Goal: Task Accomplishment & Management: Use online tool/utility

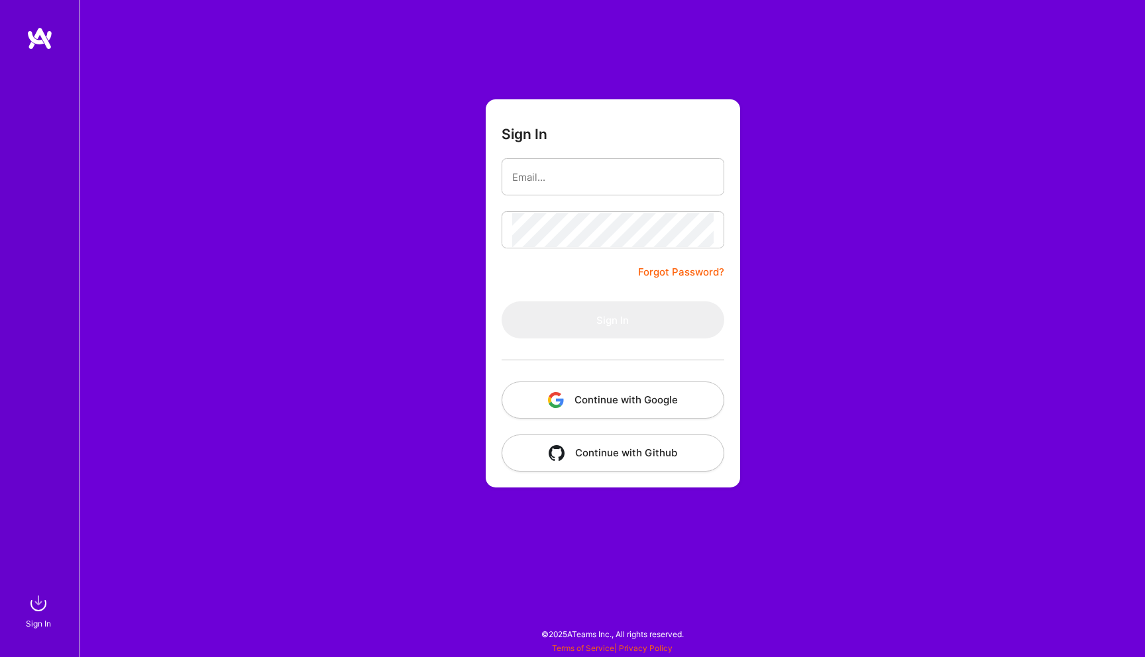
click at [598, 411] on button "Continue with Google" at bounding box center [612, 400] width 223 height 37
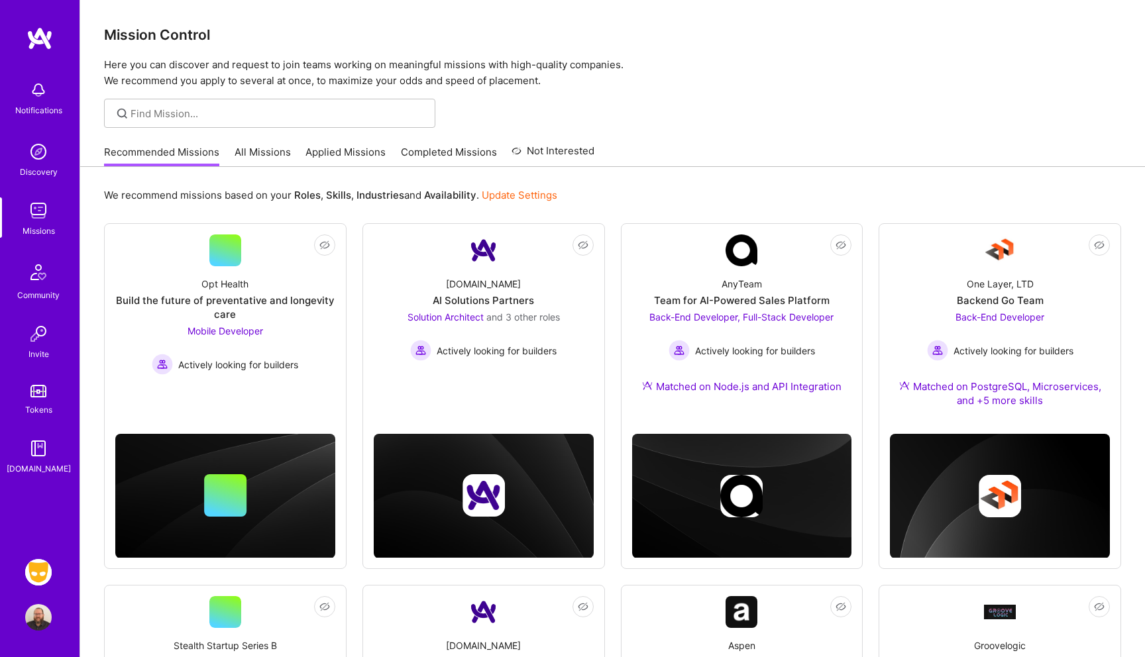
click at [28, 557] on div "Notifications Discovery Missions Community Invite Tokens [DOMAIN_NAME] Grindr: …" at bounding box center [39, 328] width 79 height 657
click at [40, 561] on img at bounding box center [38, 572] width 26 height 26
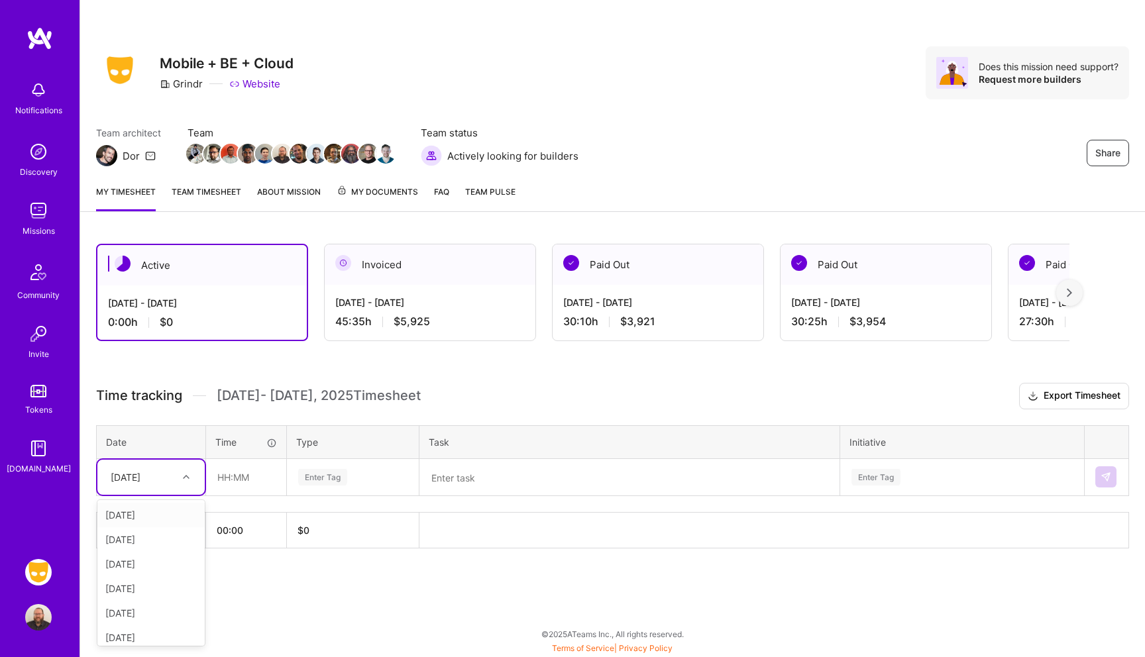
click at [191, 460] on div "[DATE]" at bounding box center [150, 477] width 107 height 35
click at [158, 516] on div "[DATE]" at bounding box center [150, 515] width 107 height 25
click at [260, 468] on input "text" at bounding box center [246, 477] width 79 height 35
type input "01:00"
click at [329, 470] on div "Enter Tag" at bounding box center [322, 477] width 49 height 21
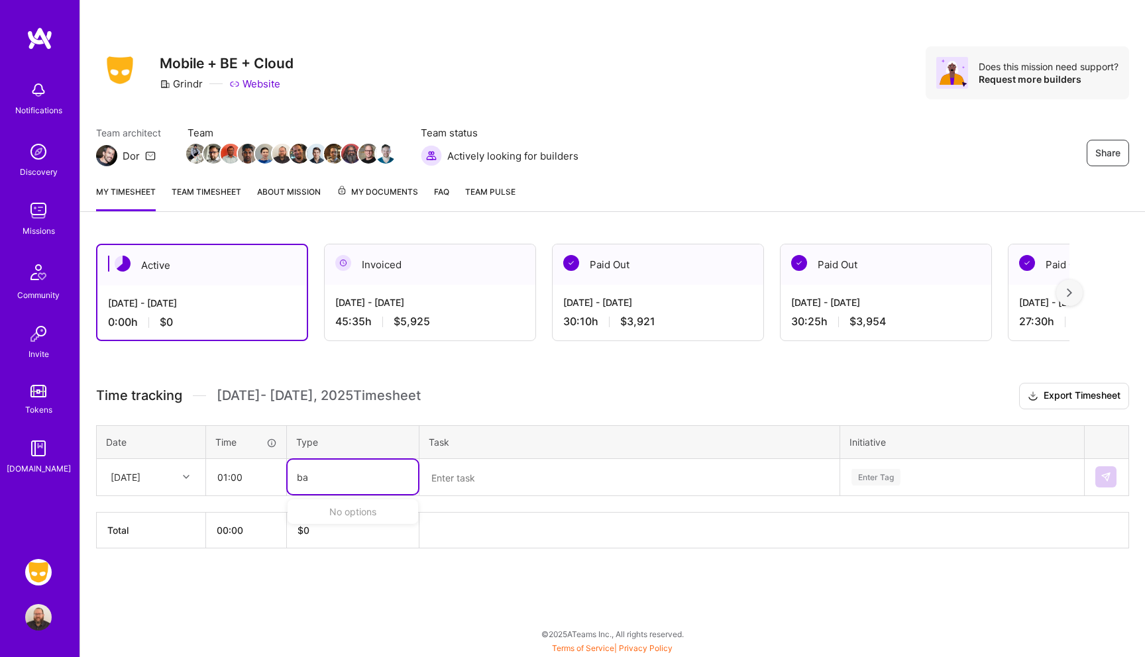
type input "b"
type input "en"
click at [330, 549] on span "Engineering" at bounding box center [322, 552] width 57 height 18
click at [884, 470] on div "Enter Tag" at bounding box center [962, 477] width 242 height 34
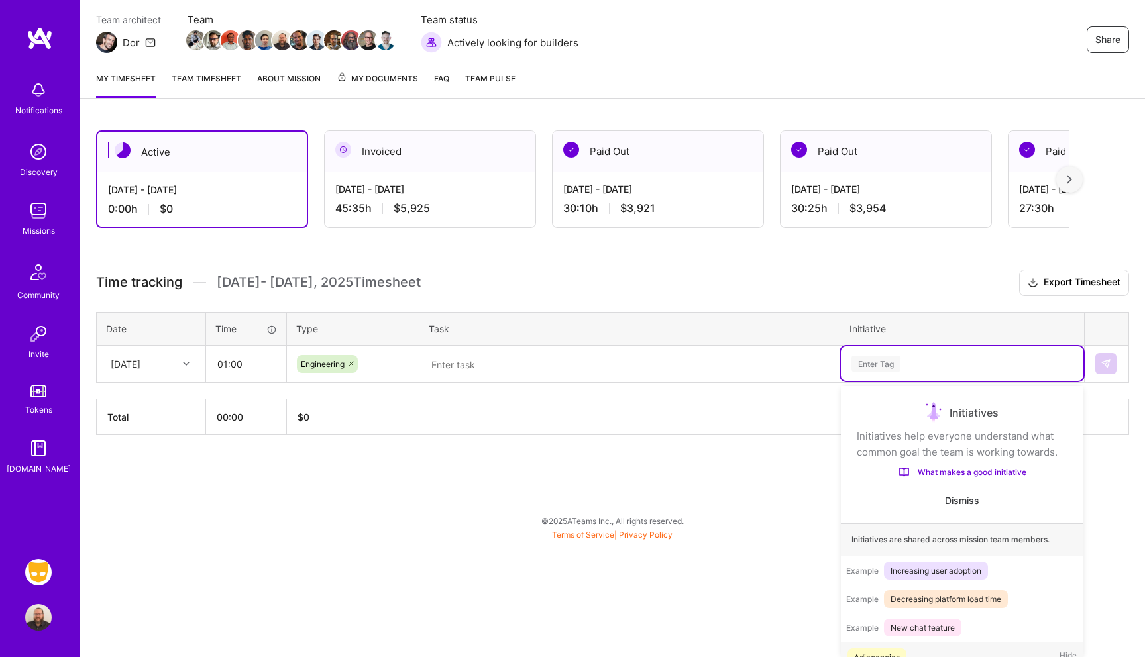
scroll to position [22, 0]
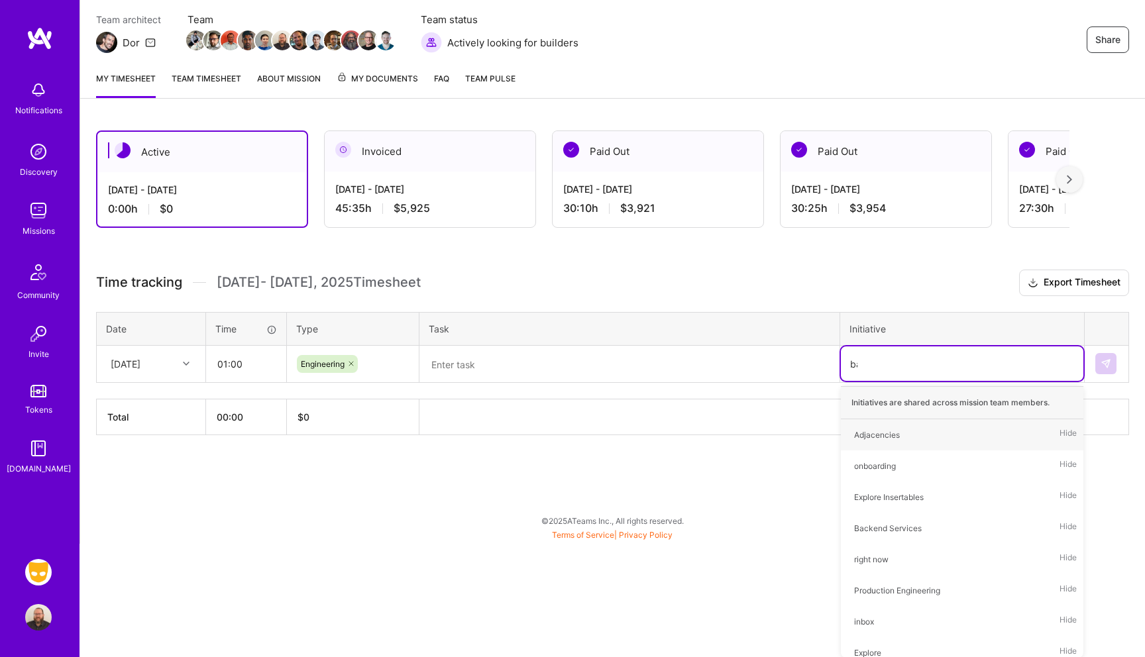
type input "bac"
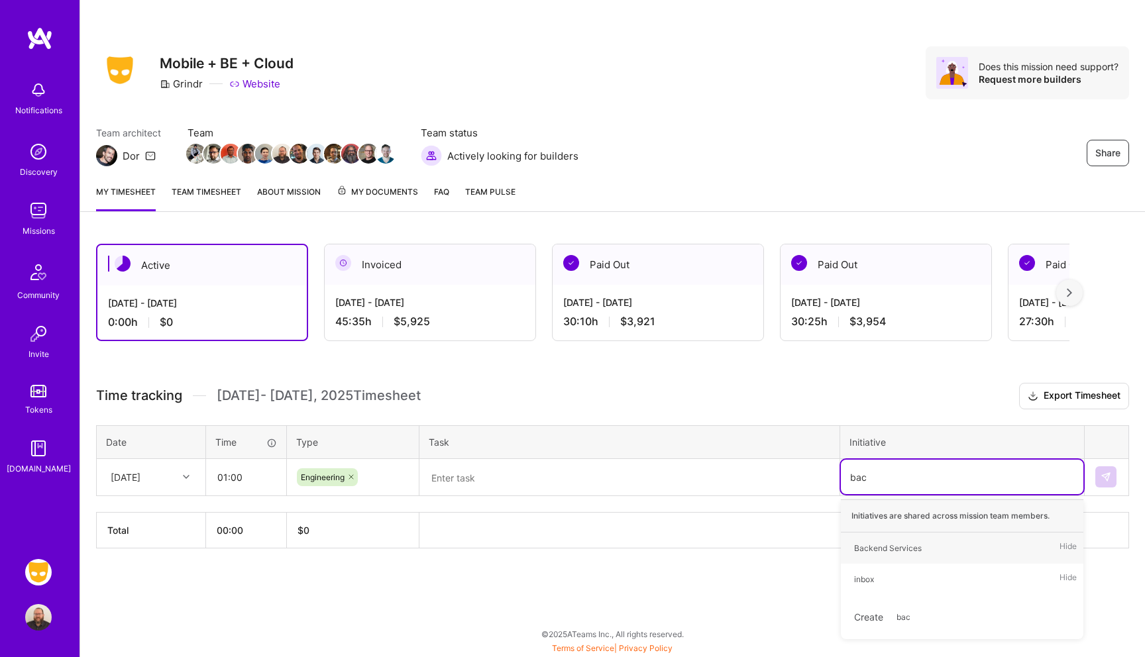
scroll to position [0, 0]
click at [884, 543] on div "Backend Services" at bounding box center [888, 548] width 68 height 14
click at [449, 361] on div "Active [DATE] - [DATE] 0:00 h $0 Invoiced [DATE] - [DATE] 45:35 h $5,925 Paid O…" at bounding box center [612, 421] width 1065 height 386
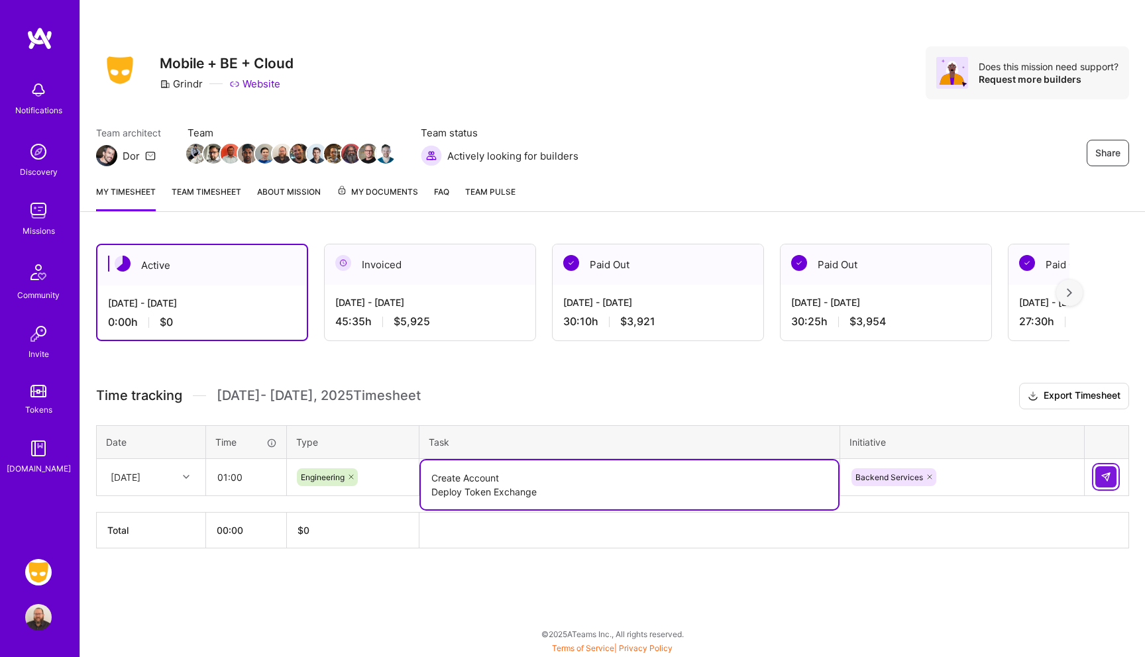
type textarea "Create Account Deploy Token Exchange"
click at [1097, 472] on button at bounding box center [1105, 476] width 21 height 21
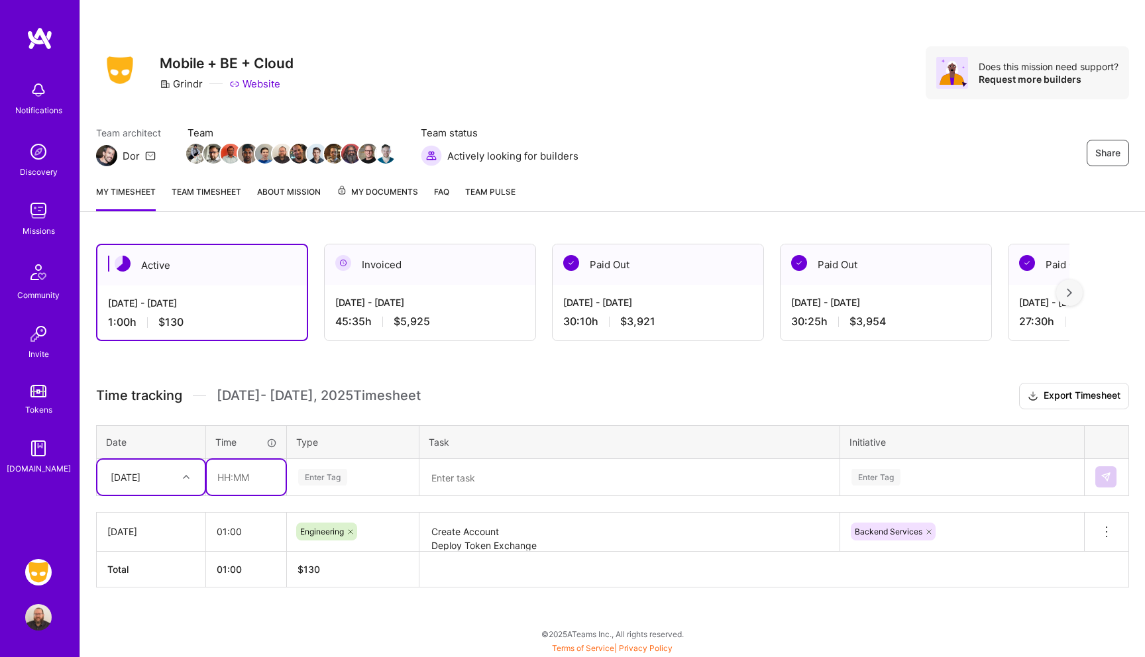
click at [239, 473] on input "text" at bounding box center [246, 477] width 79 height 35
type input "03:30"
type input "b"
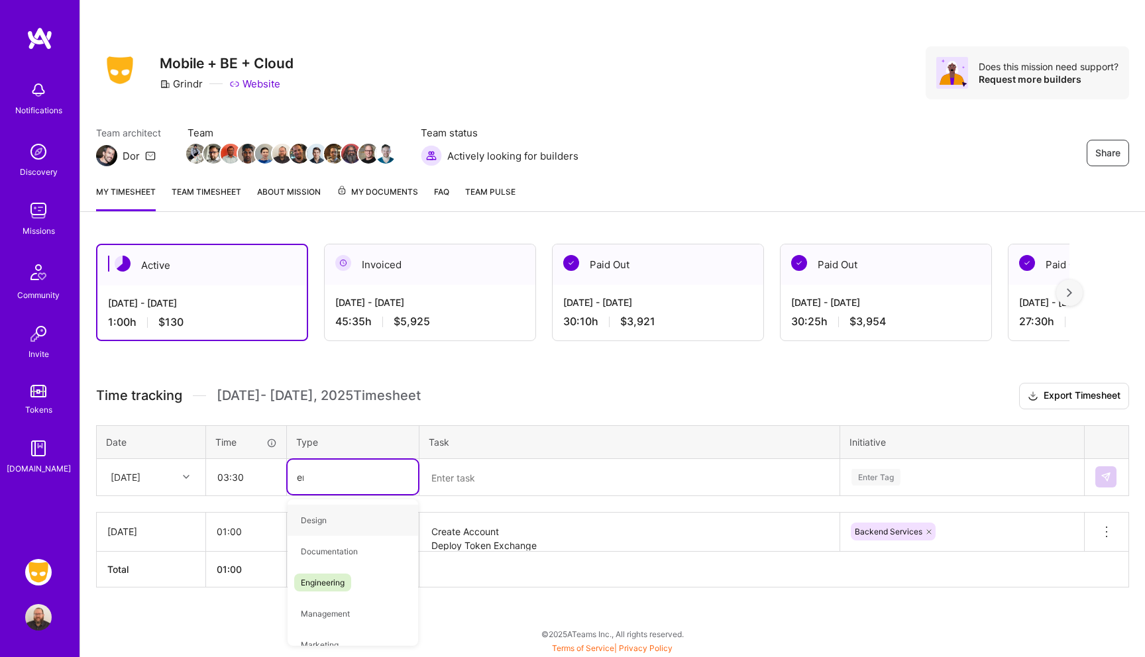
type input "eng"
click at [324, 515] on span "Engineering" at bounding box center [322, 520] width 57 height 18
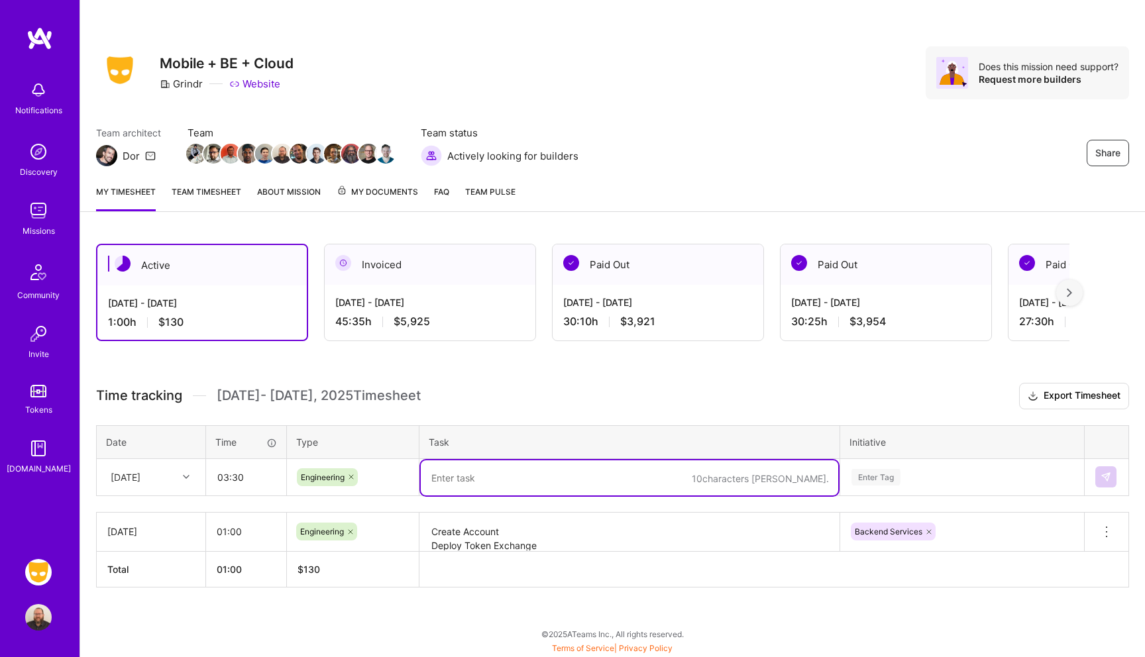
click at [465, 476] on textarea at bounding box center [629, 477] width 417 height 35
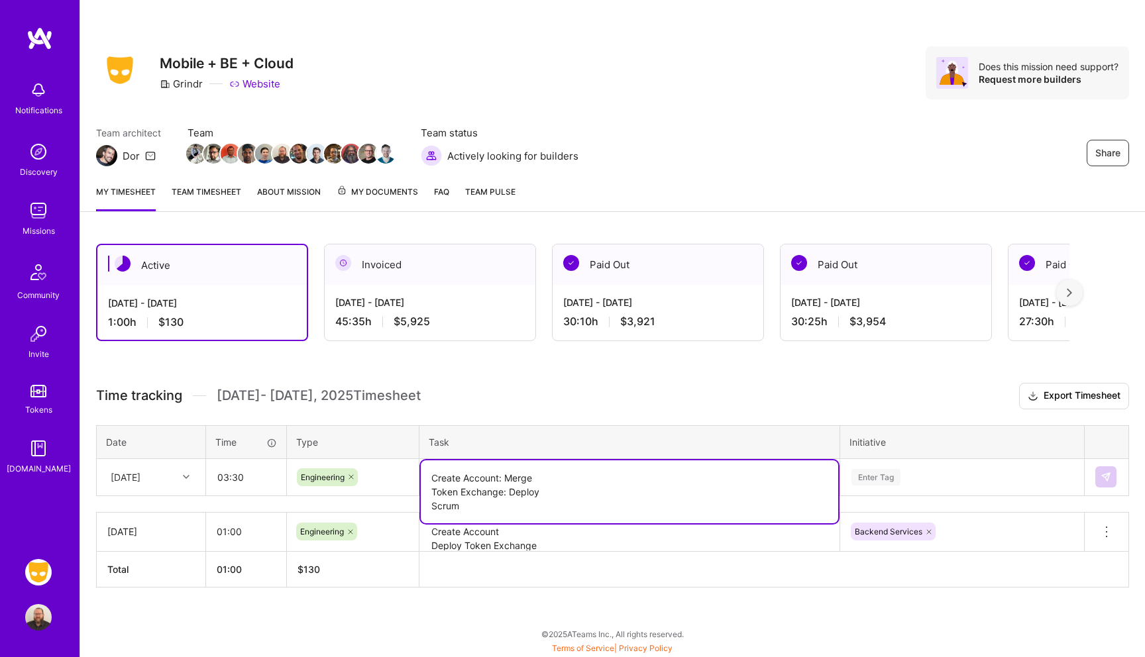
type textarea "Create Account: Merge Token Exchange: Deploy Scrum"
click at [897, 477] on div "Enter Tag" at bounding box center [962, 477] width 242 height 34
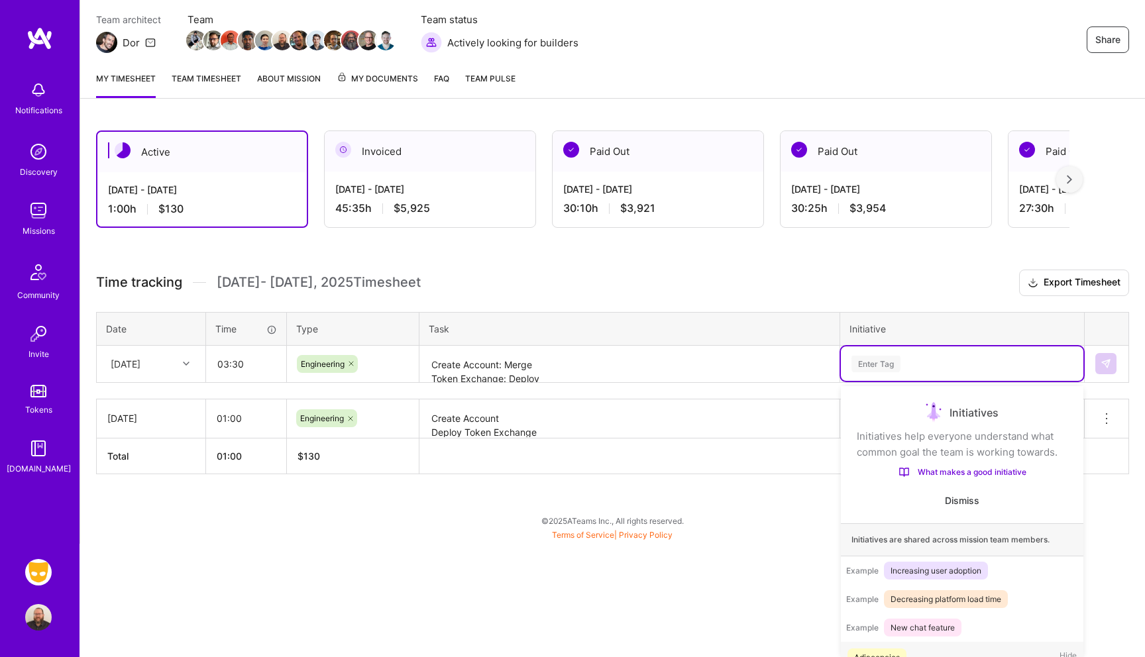
scroll to position [25, 0]
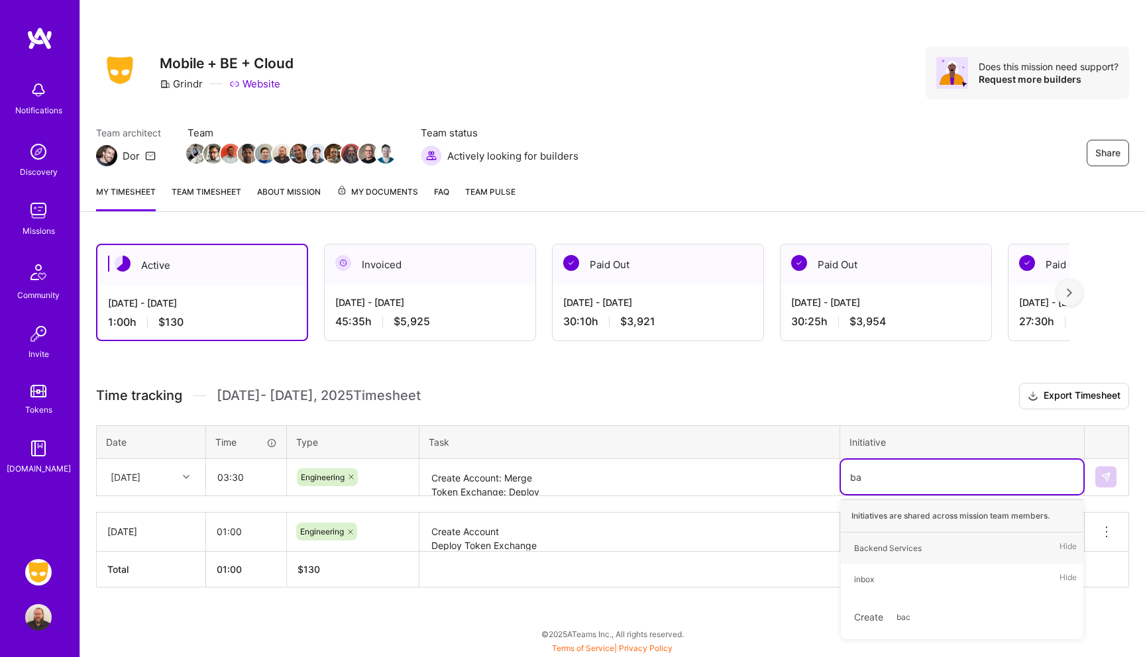
type input "bac"
click at [898, 543] on div "Backend Services" at bounding box center [888, 548] width 68 height 14
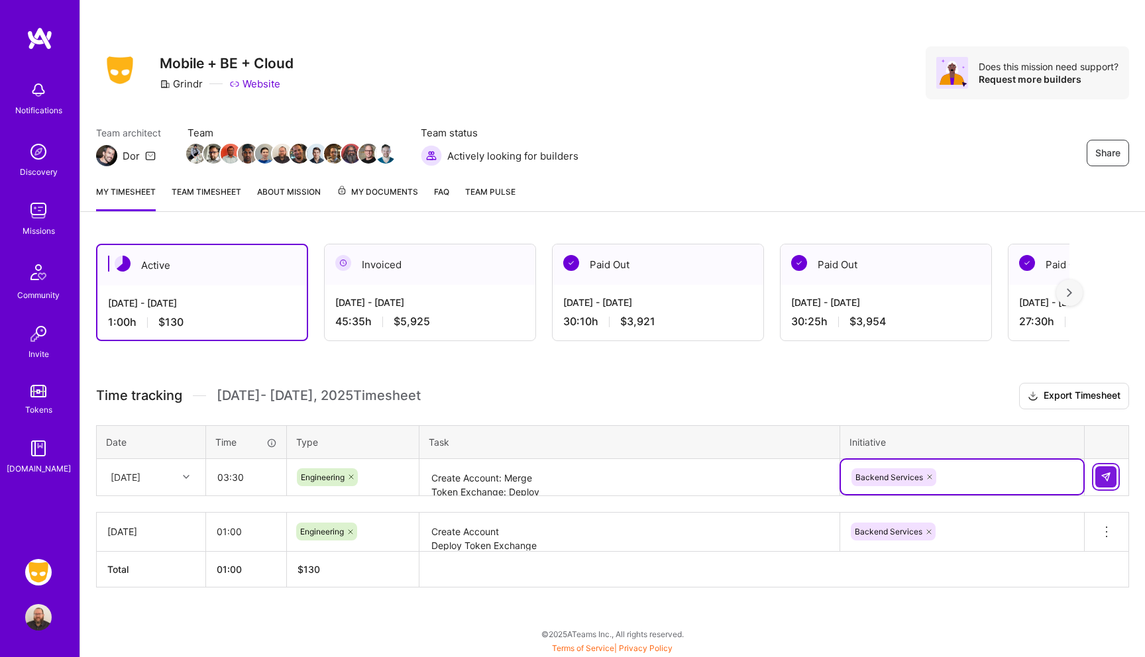
click at [1098, 476] on button at bounding box center [1105, 476] width 21 height 21
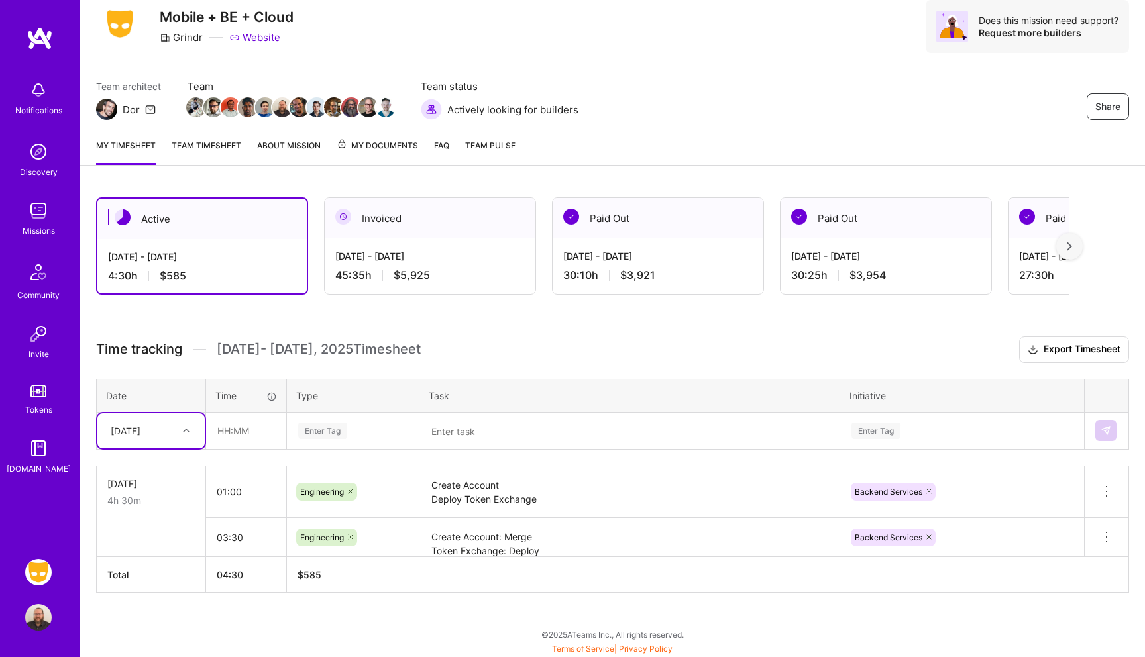
scroll to position [46, 0]
click at [140, 428] on div "[DATE]" at bounding box center [126, 431] width 30 height 14
click at [145, 472] on div "[DATE]" at bounding box center [150, 468] width 107 height 25
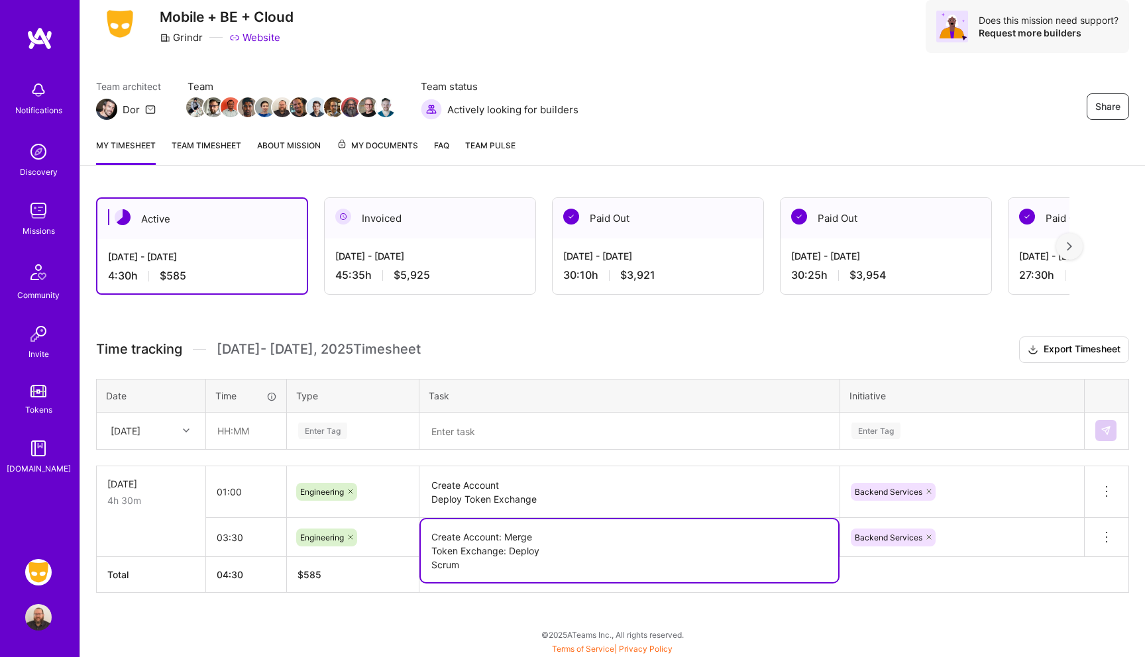
click at [552, 550] on textarea "Create Account: Merge Token Exchange: Deploy Scrum" at bounding box center [629, 550] width 417 height 63
drag, startPoint x: 486, startPoint y: 570, endPoint x: 429, endPoint y: 520, distance: 76.5
click at [429, 520] on textarea "Create Account: Merge Token Exchange: Deploy Scrum" at bounding box center [629, 550] width 417 height 63
click at [469, 451] on div "Time tracking [DATE] - [DATE] Timesheet Export Timesheet Date Time Type Task In…" at bounding box center [612, 465] width 1033 height 256
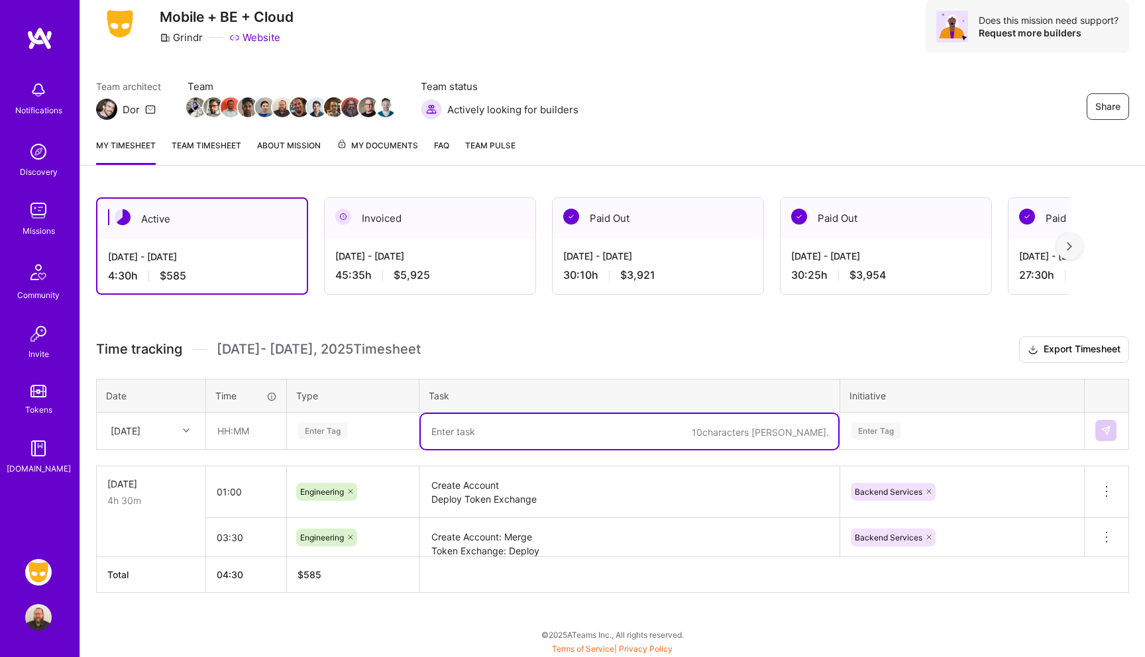
click at [463, 439] on textarea at bounding box center [629, 431] width 417 height 35
paste textarea "Create Account: Merge Token Exchange: Deploy Scrum"
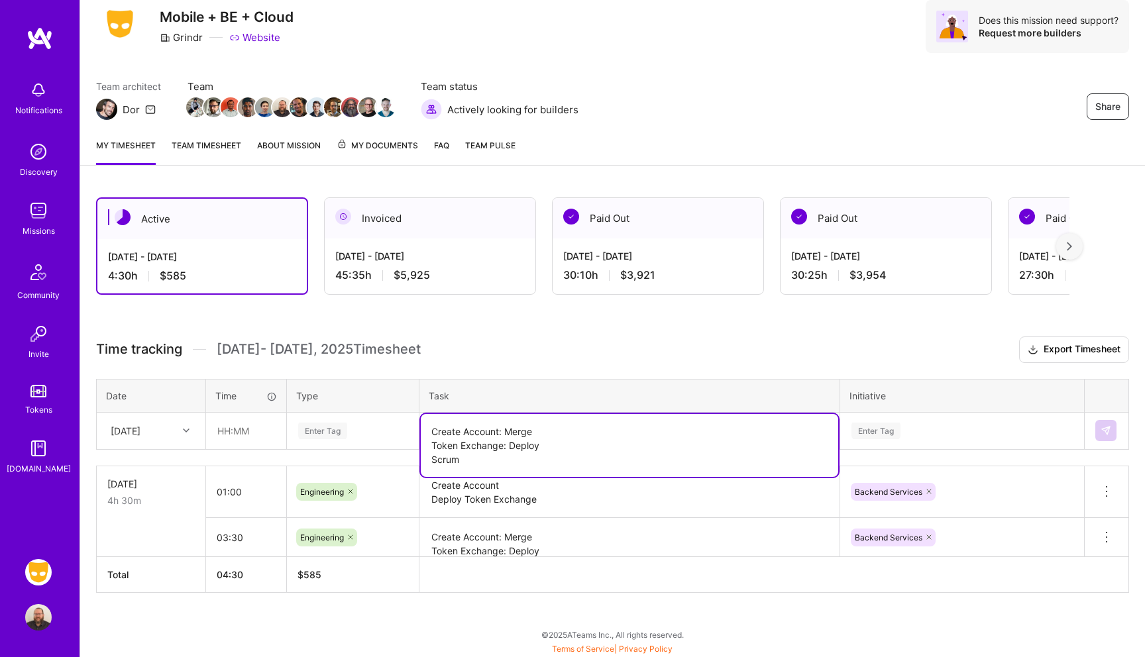
type textarea "Create Account: Merge Token Exchange: Deploy Scrum"
click at [256, 435] on input "text" at bounding box center [246, 430] width 79 height 35
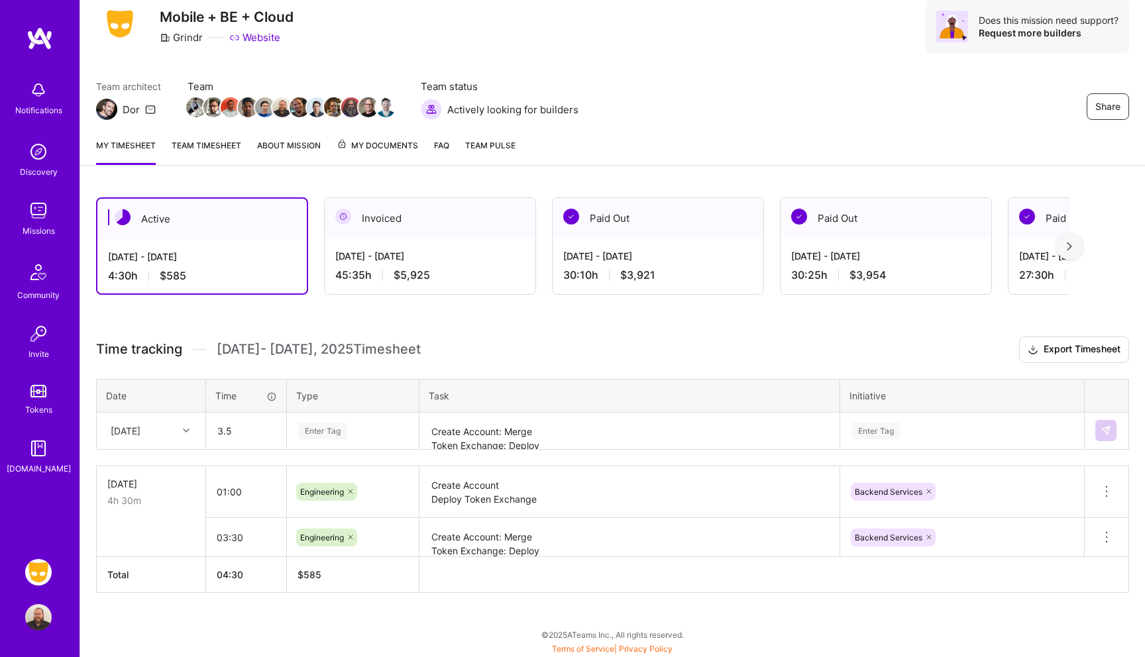
type input "03:30"
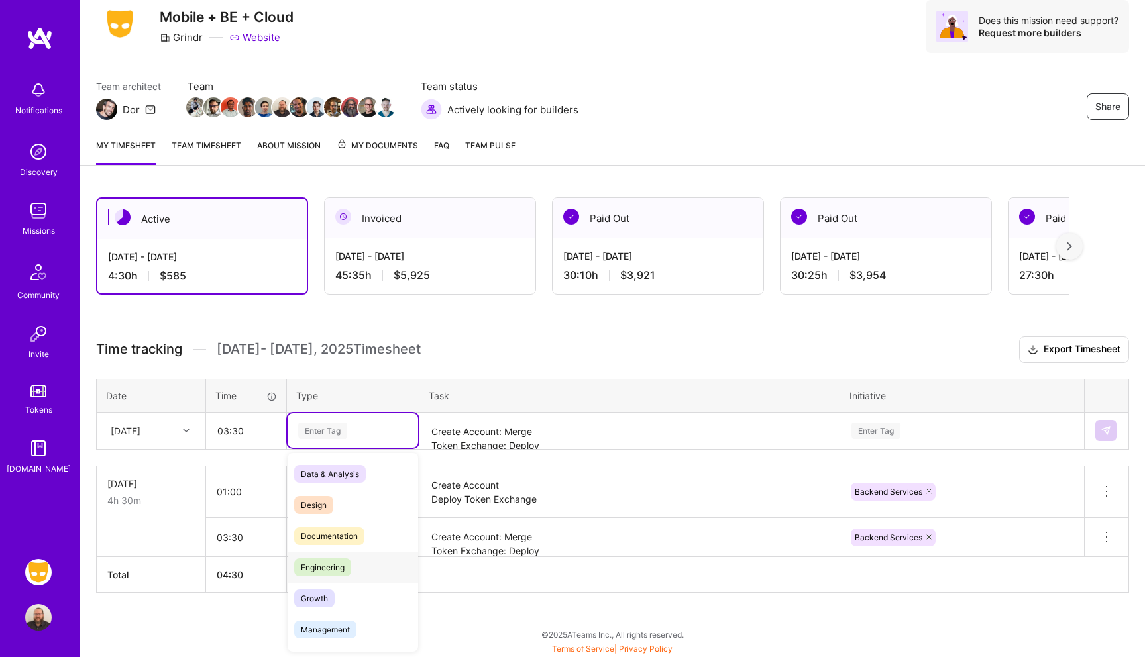
click at [321, 554] on div "Engineering" at bounding box center [353, 567] width 131 height 31
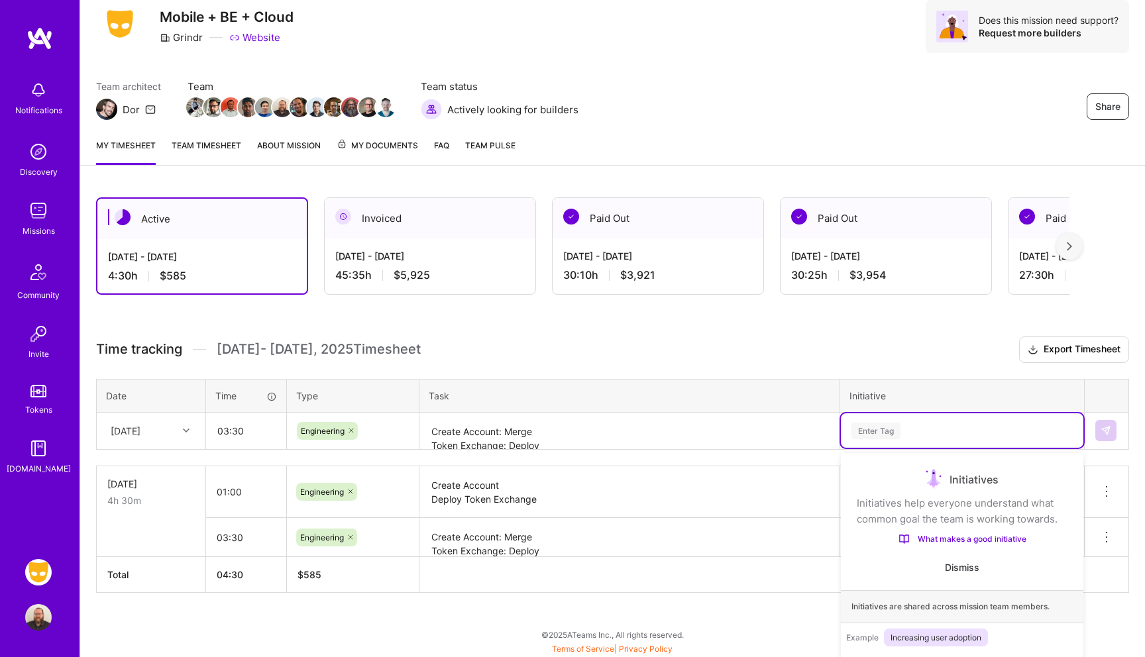
scroll to position [113, 0]
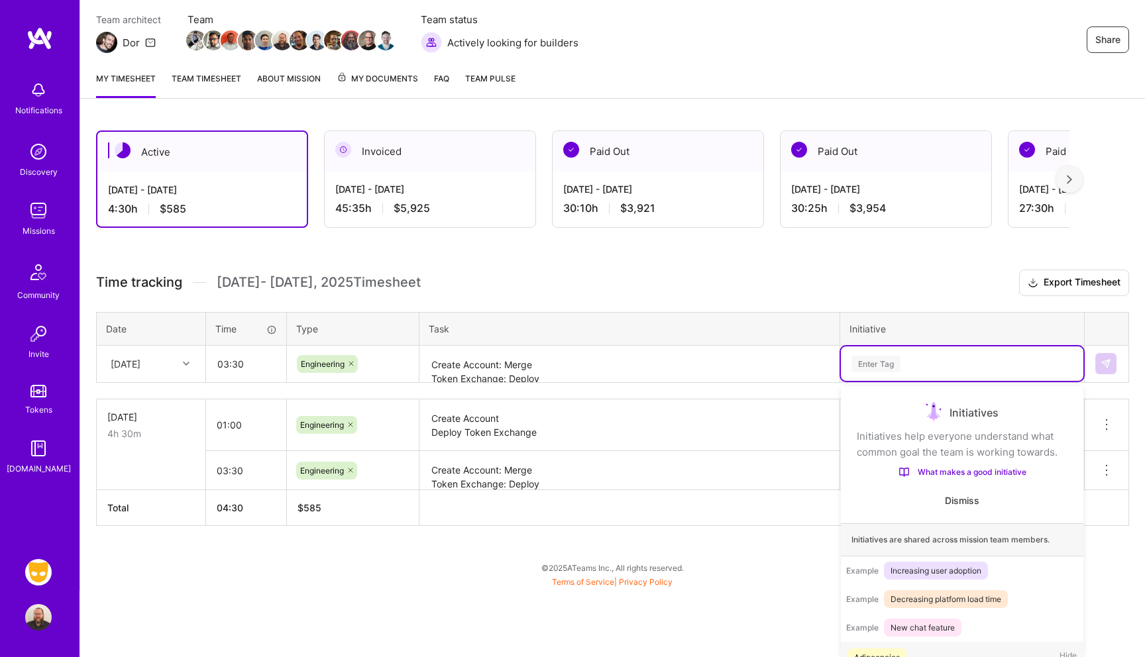
click at [888, 381] on div "option Backend Services, selected. option Adjacencies focused, 1 of 40. 40 resu…" at bounding box center [962, 363] width 242 height 34
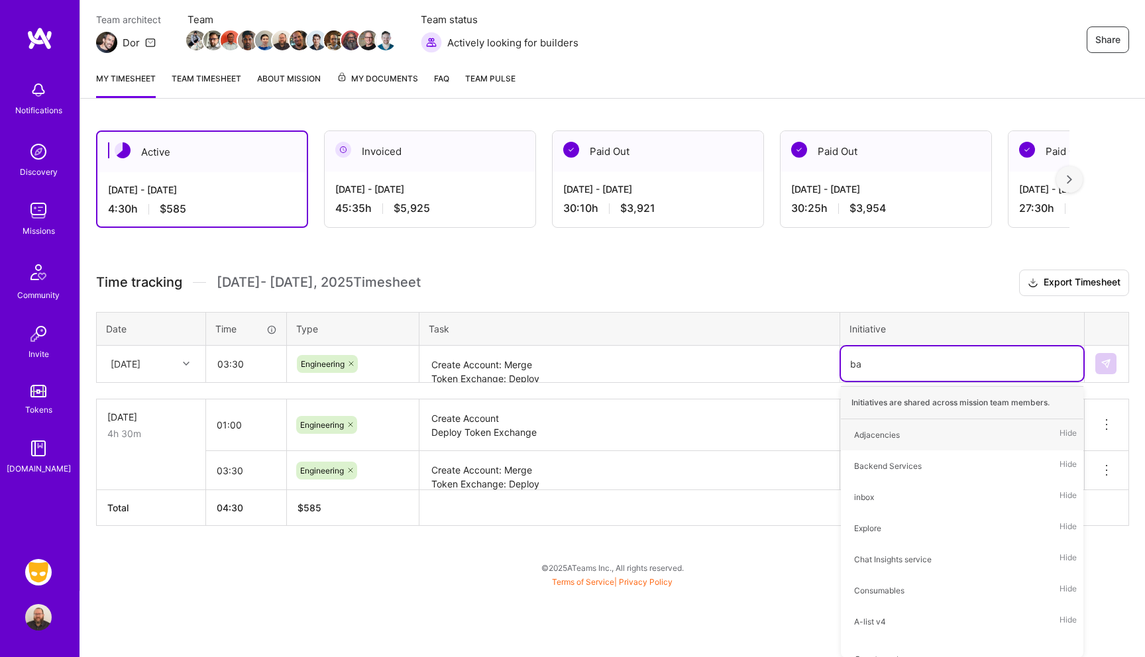
type input "bac"
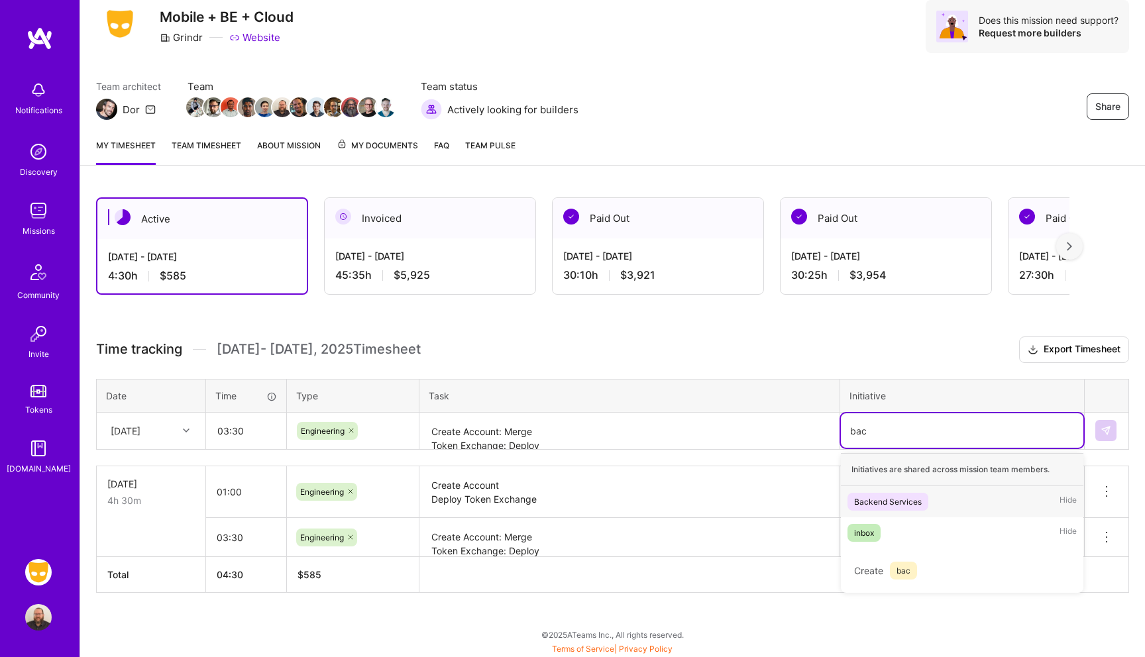
click at [873, 493] on span "Backend Services" at bounding box center [887, 502] width 81 height 18
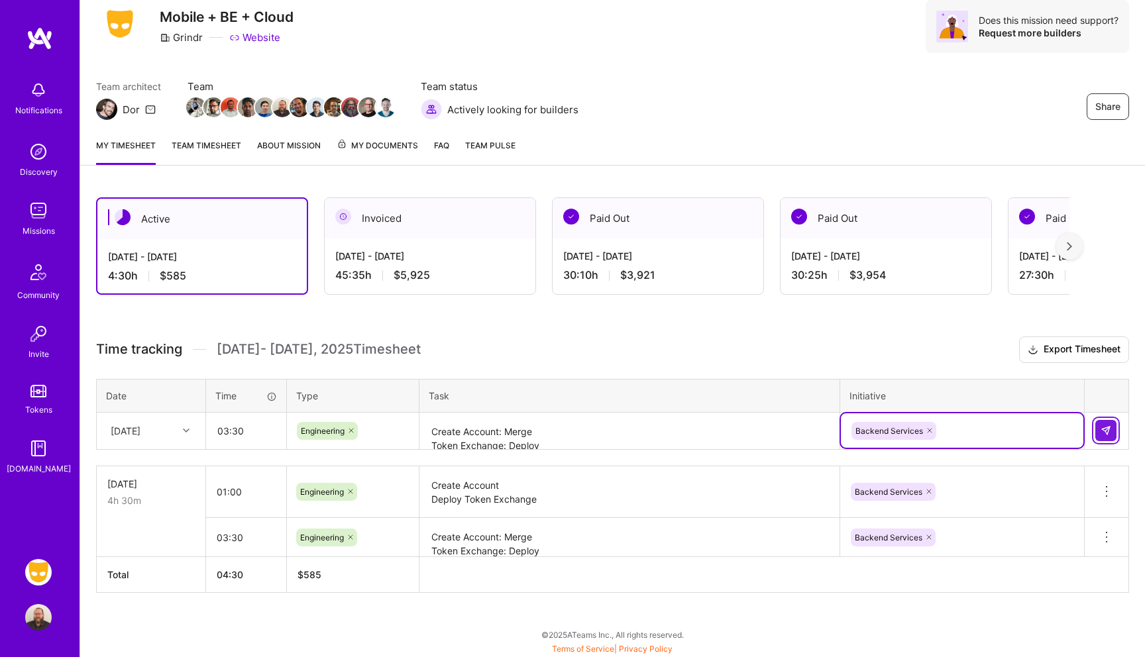
click at [1104, 430] on img at bounding box center [1105, 430] width 11 height 11
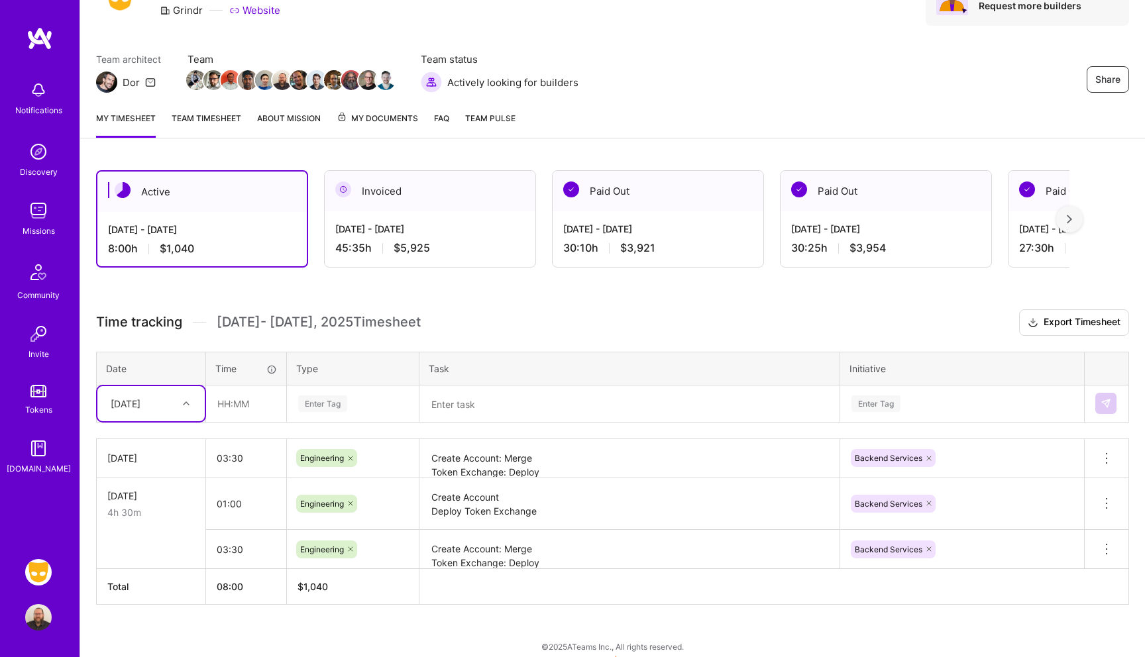
scroll to position [85, 0]
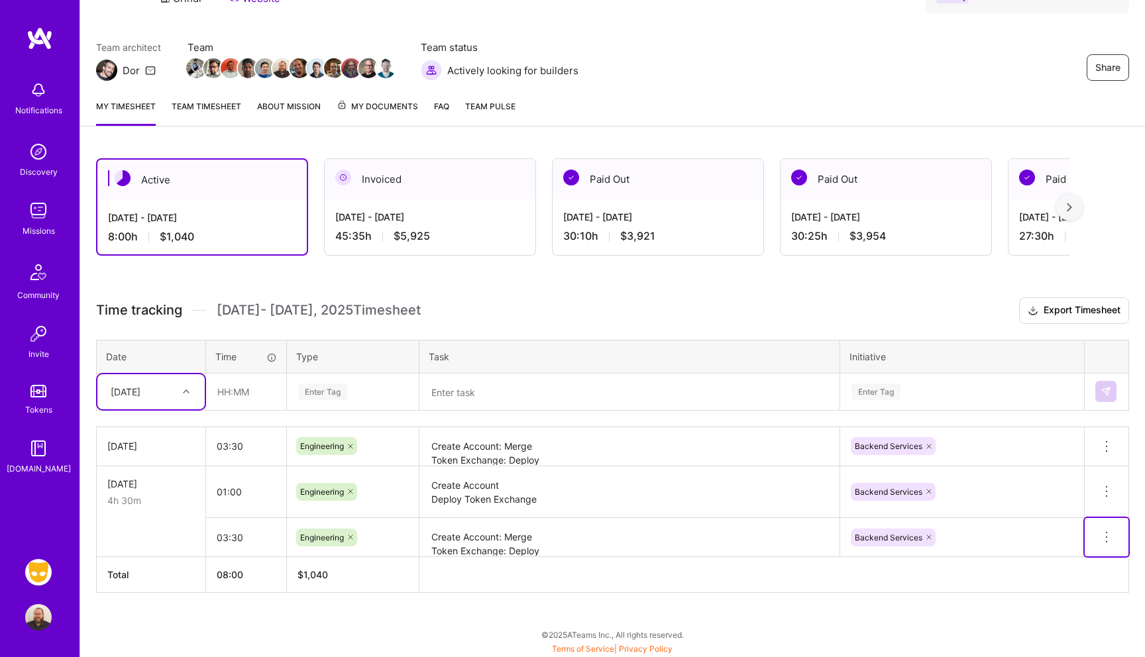
click at [1103, 541] on icon at bounding box center [1106, 537] width 16 height 16
click at [1089, 554] on button "Delete row" at bounding box center [1073, 560] width 69 height 32
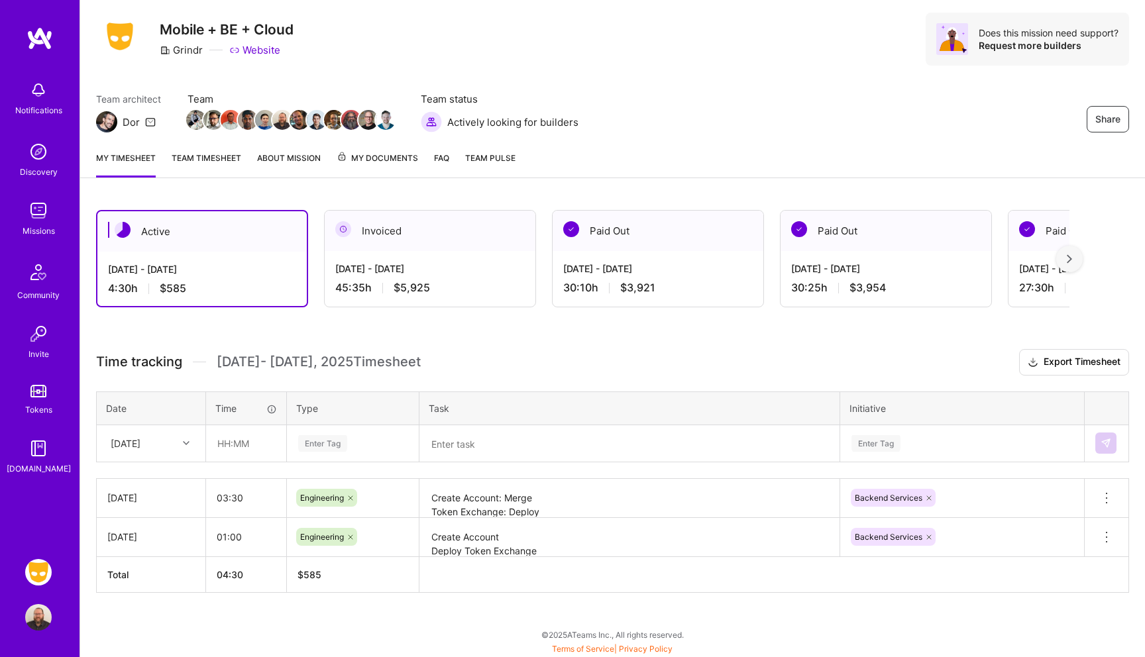
click at [121, 443] on div "[DATE]" at bounding box center [126, 444] width 30 height 14
click at [138, 503] on div "[DATE]" at bounding box center [150, 506] width 107 height 25
click at [242, 450] on input "text" at bounding box center [246, 443] width 79 height 35
type input "02:15"
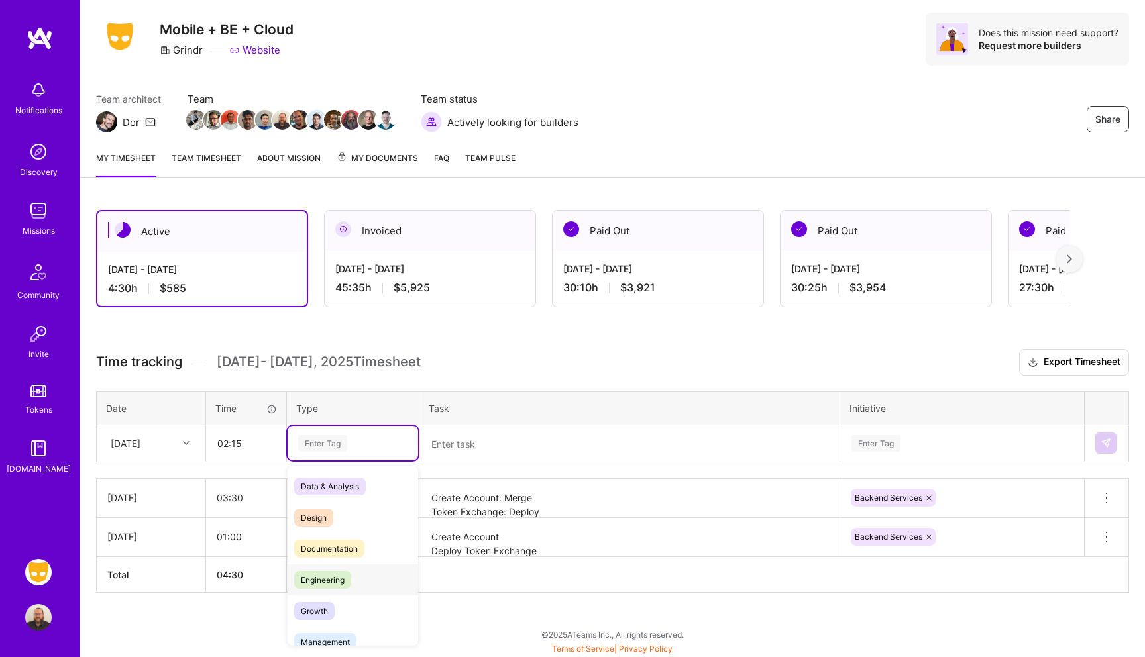
click at [326, 583] on span "Engineering" at bounding box center [322, 580] width 57 height 18
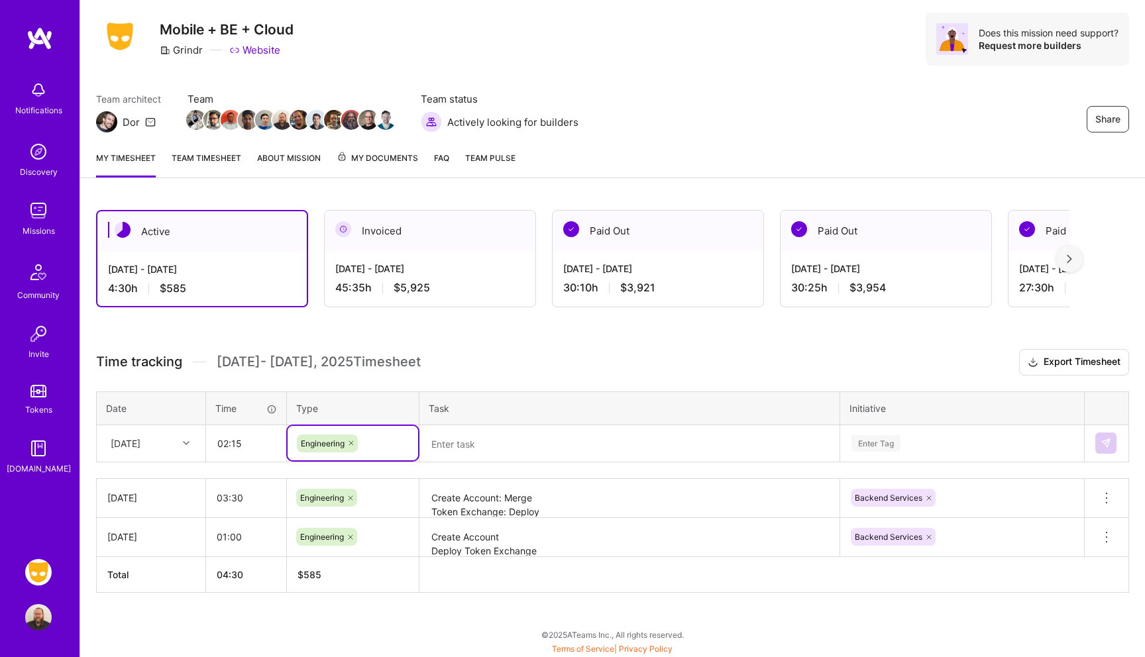
click at [442, 450] on textarea at bounding box center [629, 444] width 417 height 35
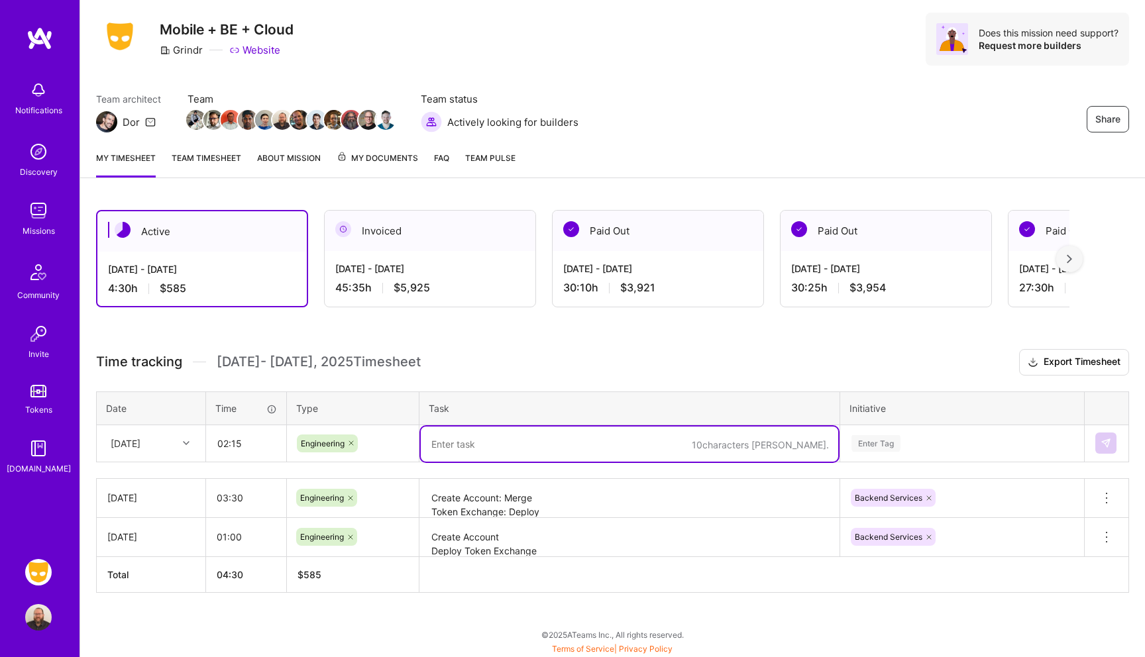
type textarea "M"
type textarea "SMS Sessions"
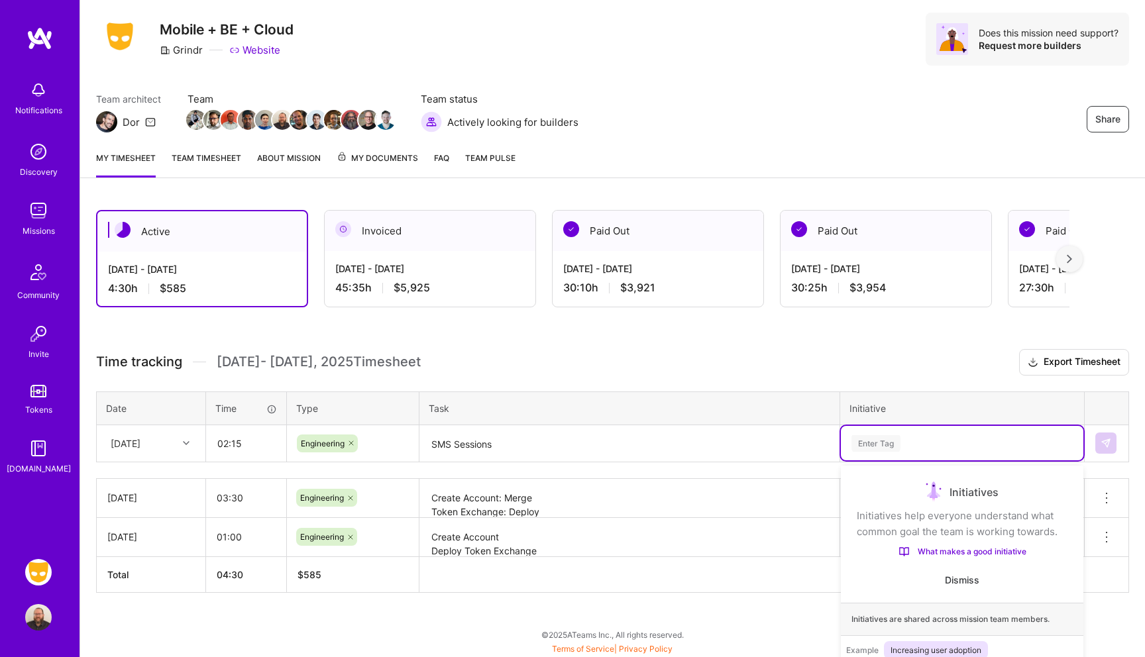
scroll to position [113, 0]
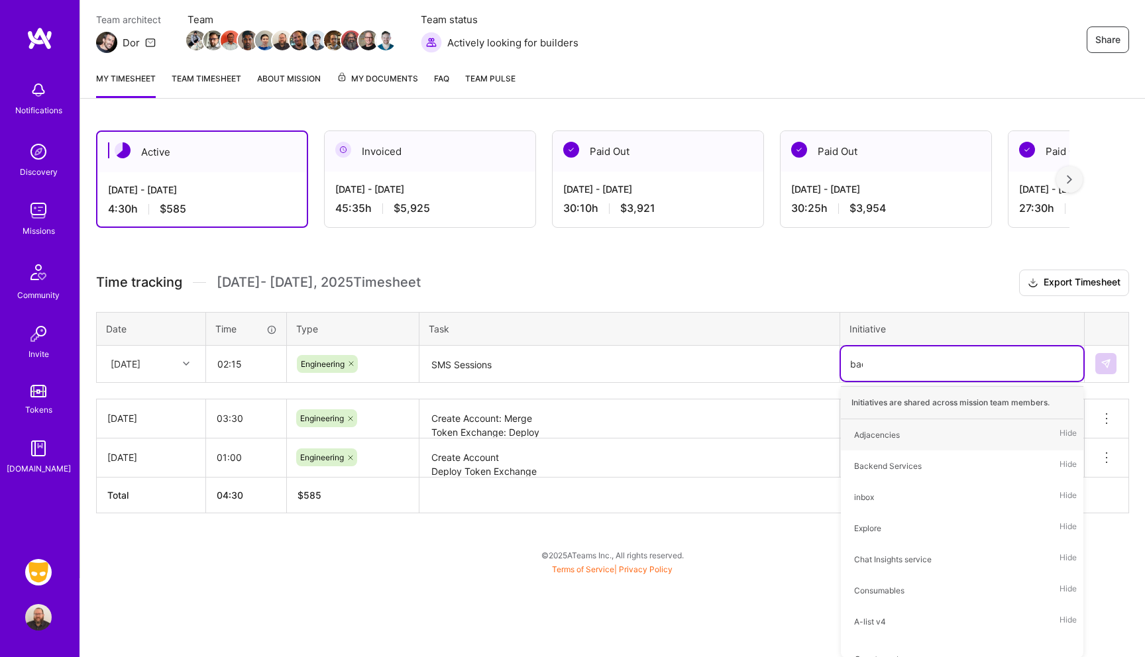
type input "back"
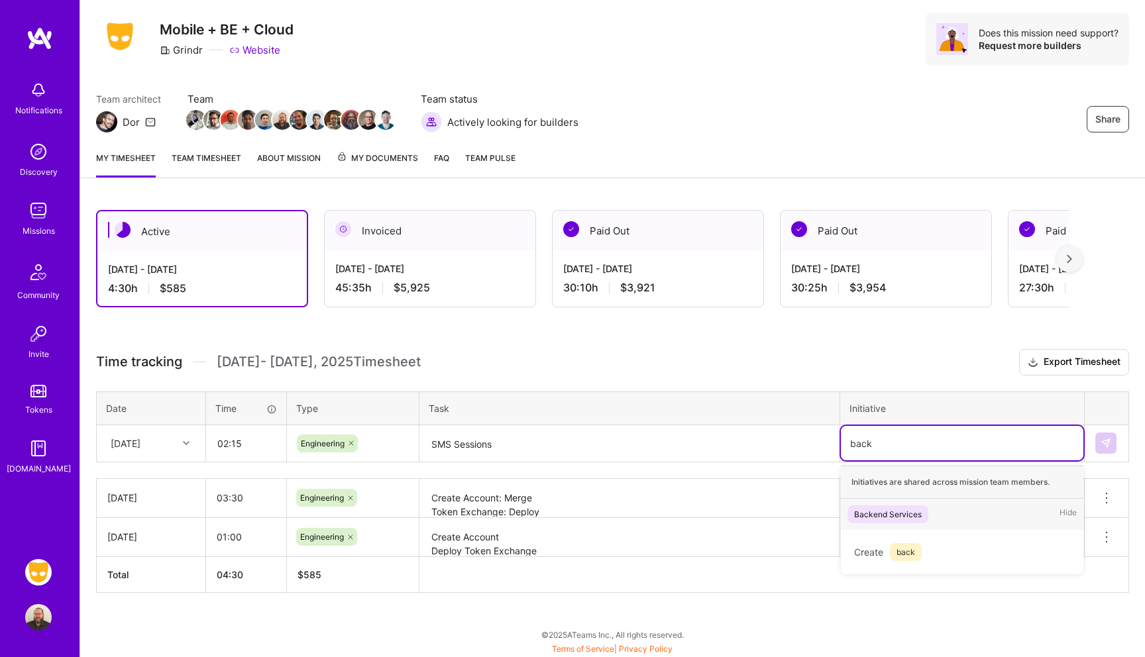
click at [874, 509] on div "Backend Services" at bounding box center [888, 514] width 68 height 14
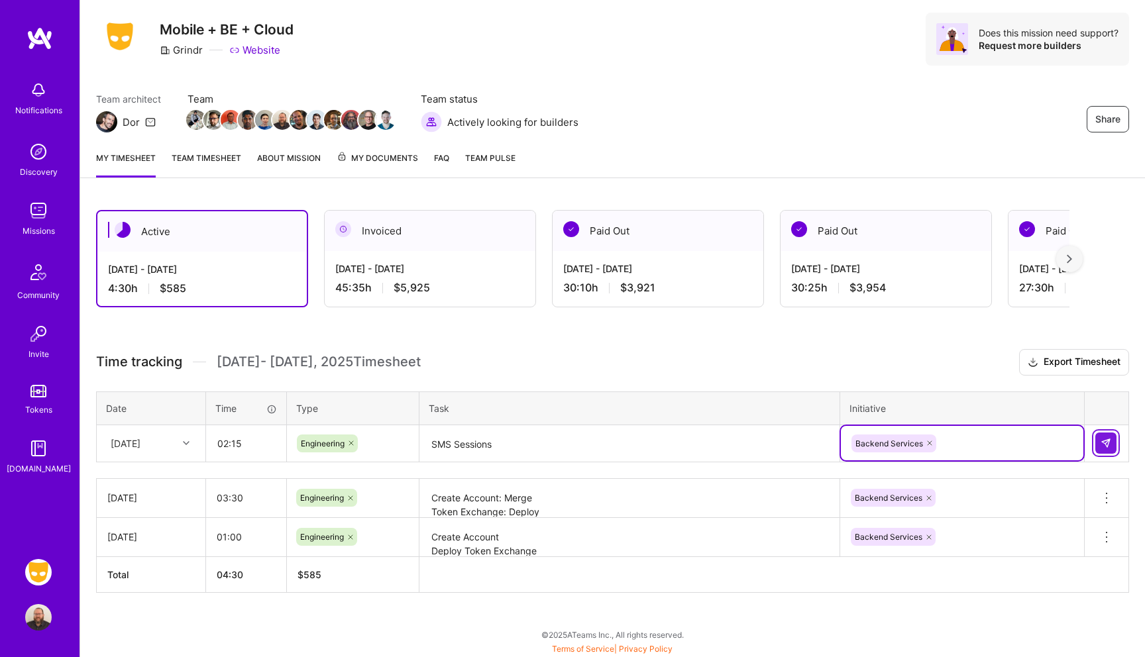
click at [1099, 441] on button at bounding box center [1105, 443] width 21 height 21
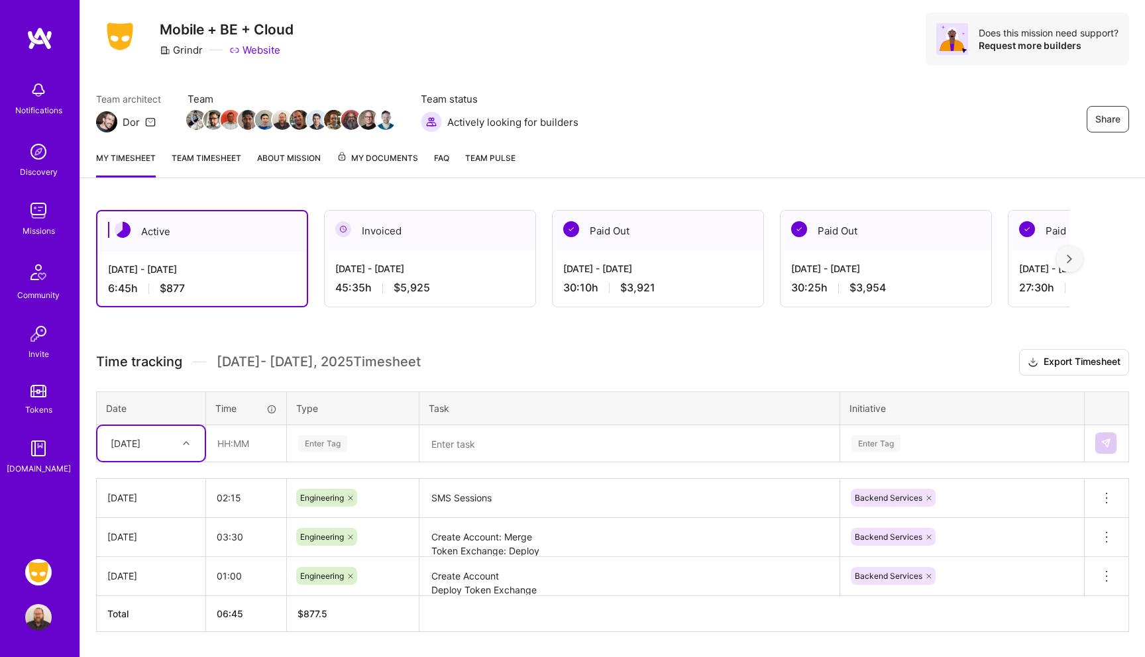
scroll to position [46, 0]
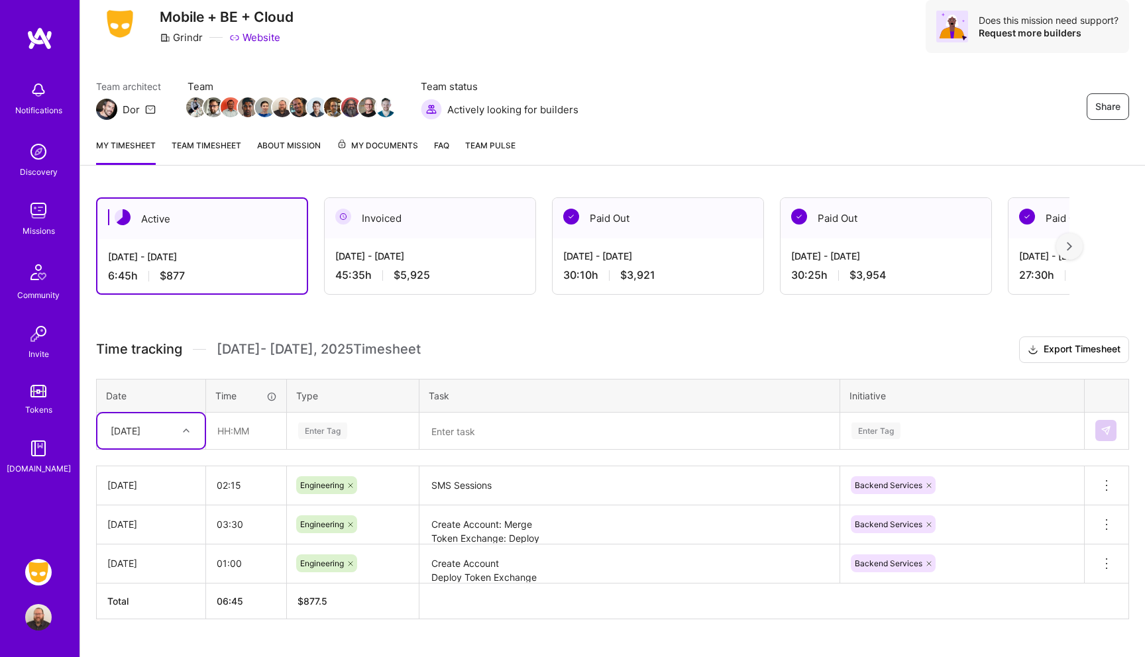
click at [164, 445] on div "[DATE]" at bounding box center [150, 430] width 107 height 35
click at [146, 537] on div "[DATE]" at bounding box center [150, 542] width 107 height 25
click at [237, 429] on input "text" at bounding box center [246, 430] width 79 height 35
type input "9"
type input "04:15"
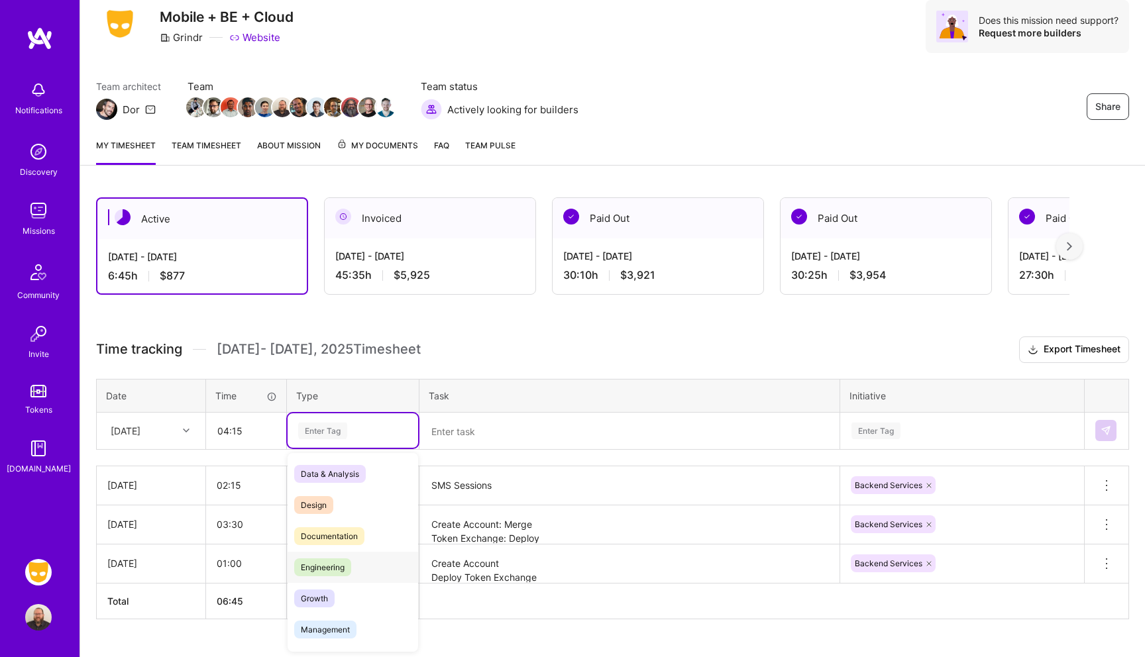
click at [337, 578] on div "Engineering" at bounding box center [353, 567] width 131 height 31
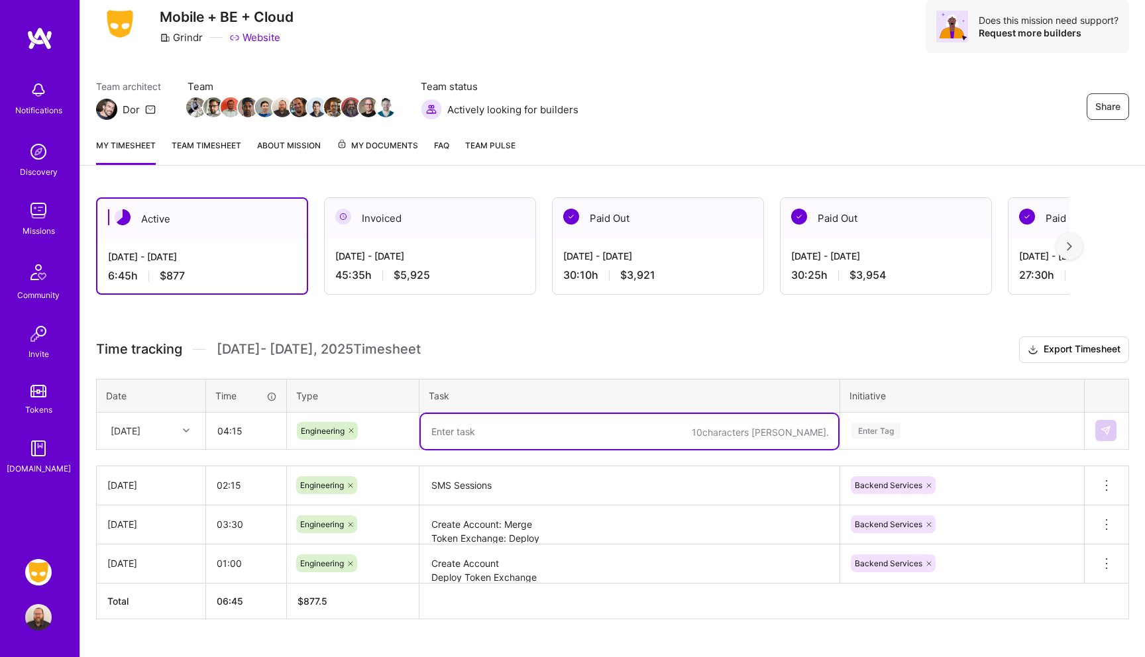
click at [459, 425] on textarea at bounding box center [629, 431] width 417 height 35
type textarea "SMS Sessions"
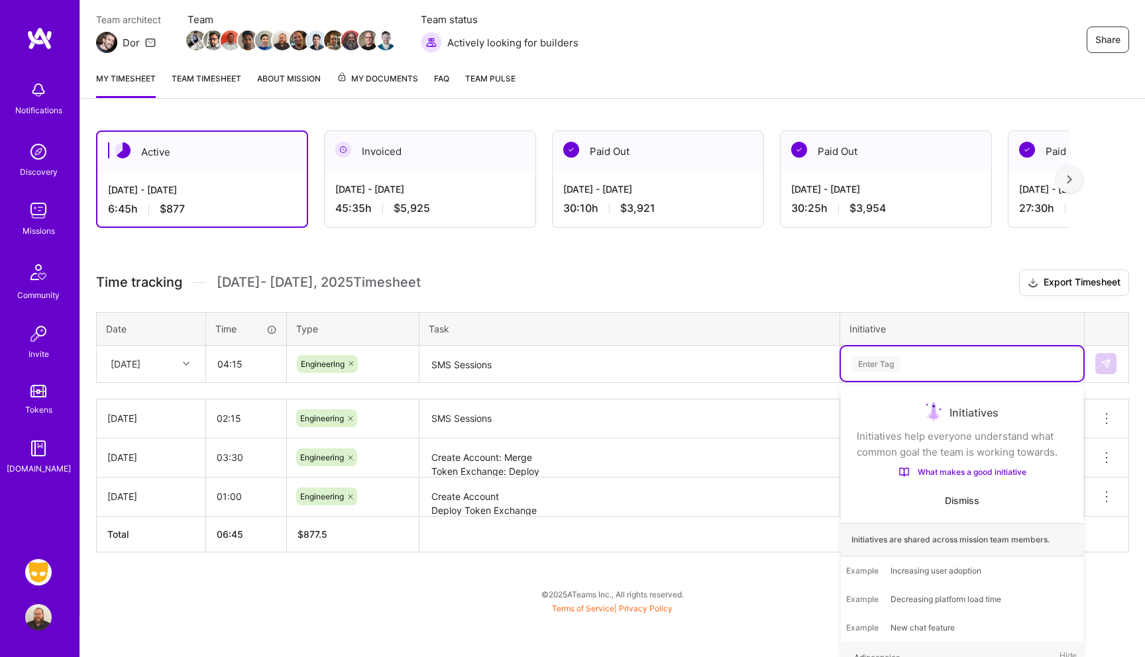
scroll to position [73, 0]
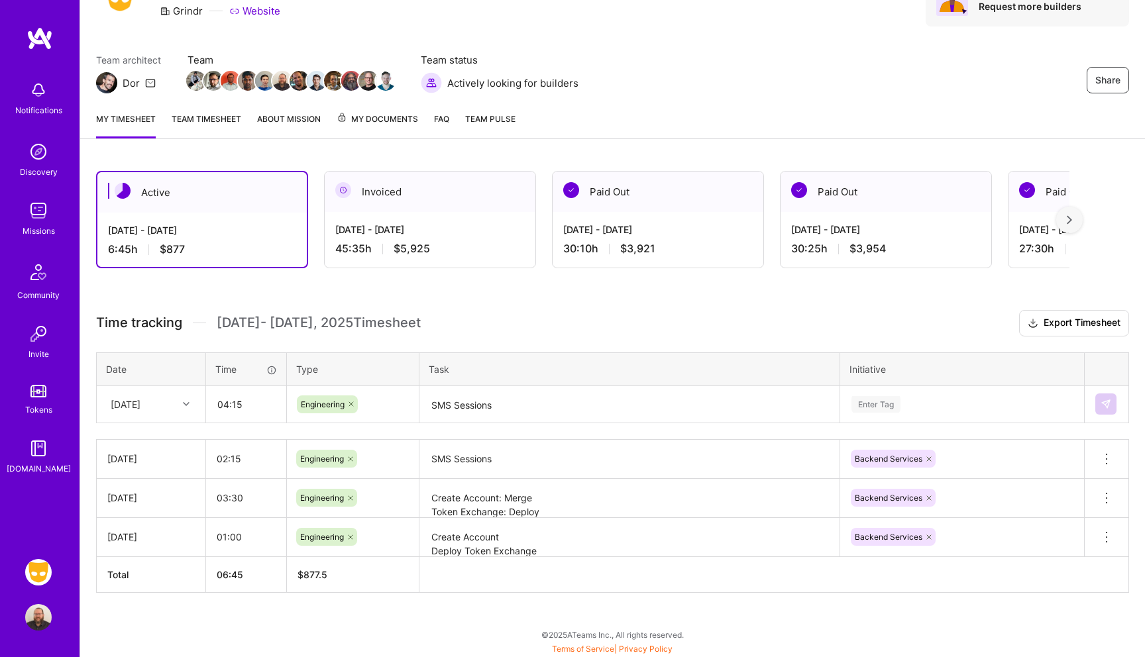
click at [666, 290] on div "Active [DATE] - [DATE] 6:45 h $877 Invoiced [DATE] - [DATE] 45:35 h $5,925 Paid…" at bounding box center [612, 406] width 1065 height 503
click at [884, 409] on div "Enter Tag" at bounding box center [962, 403] width 242 height 34
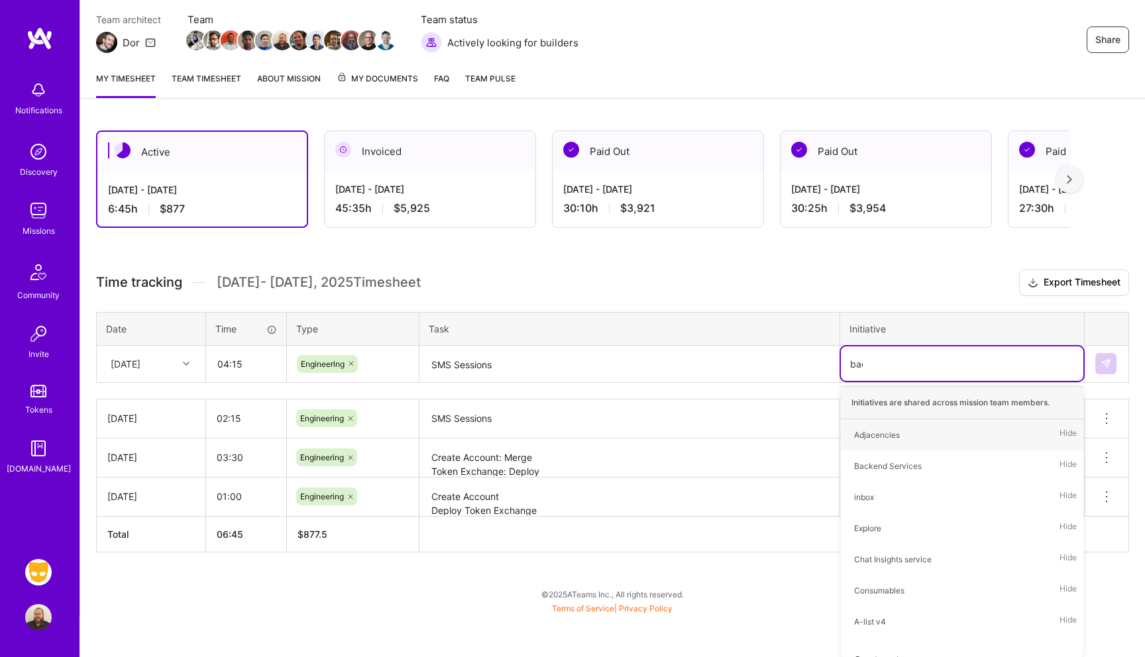
scroll to position [73, 0]
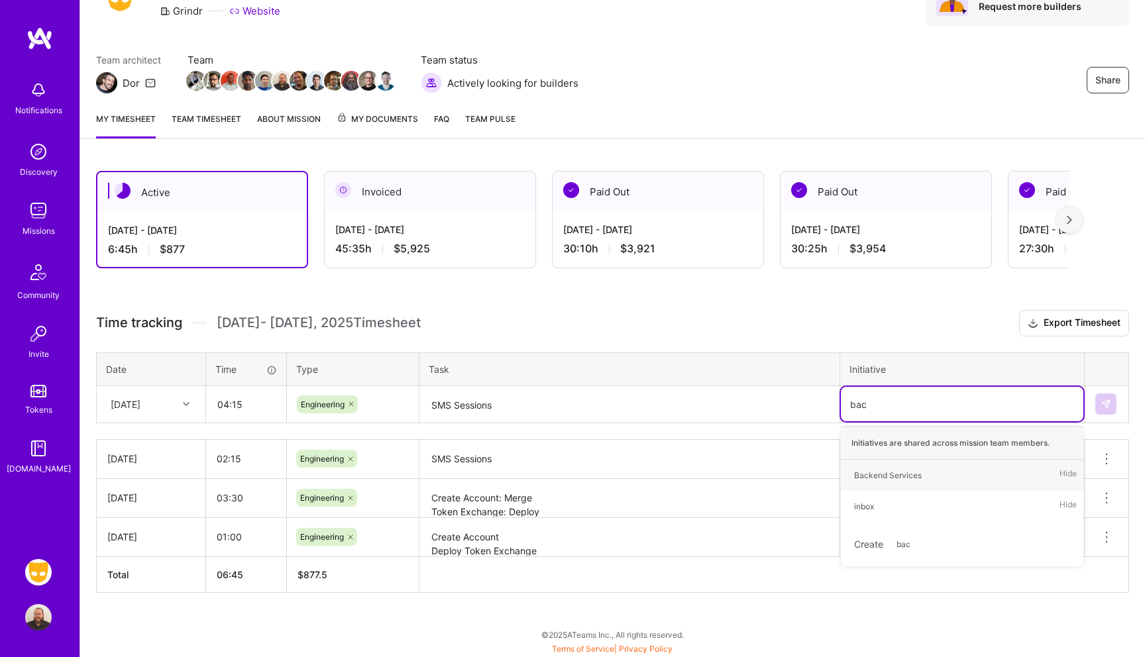
type input "back"
click at [907, 476] on div "Backend Services" at bounding box center [888, 475] width 68 height 14
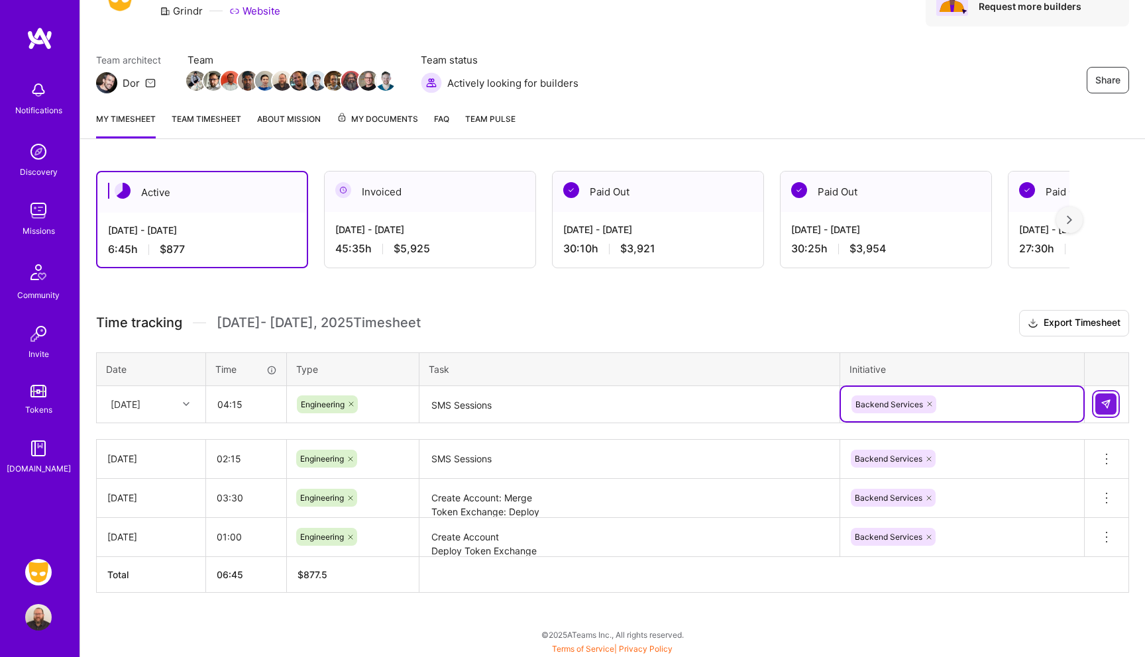
click at [1098, 398] on button at bounding box center [1105, 404] width 21 height 21
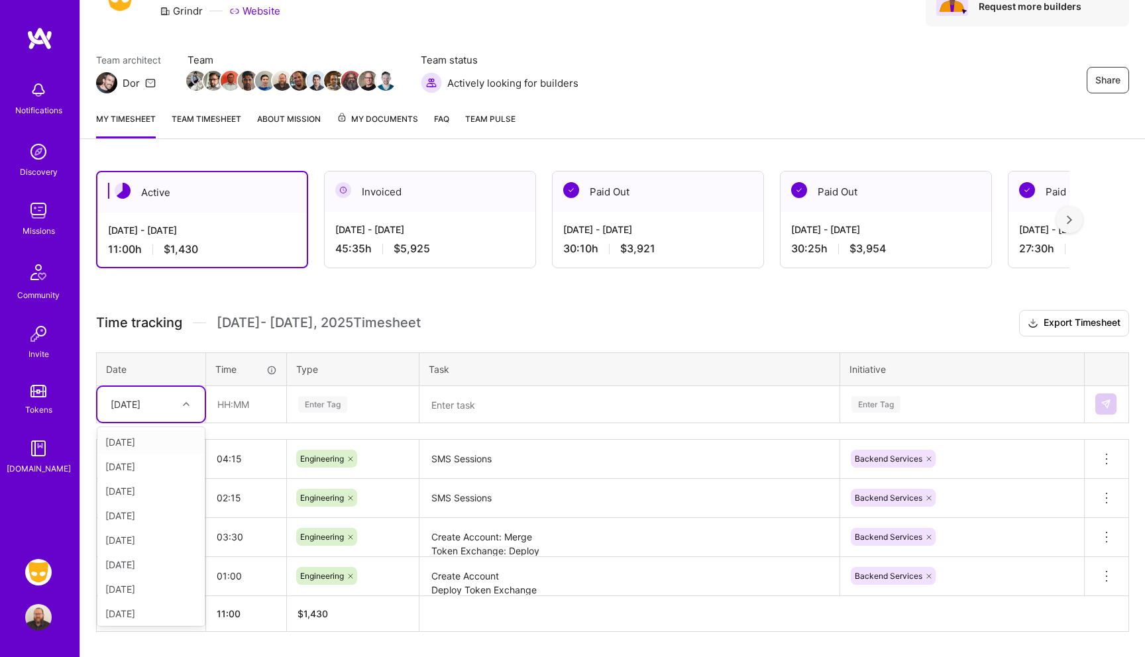
click at [166, 401] on div "[DATE]" at bounding box center [141, 405] width 74 height 22
click at [155, 544] on div "[DATE]" at bounding box center [150, 540] width 107 height 25
click at [246, 411] on input "text" at bounding box center [246, 404] width 79 height 35
type input "00:45"
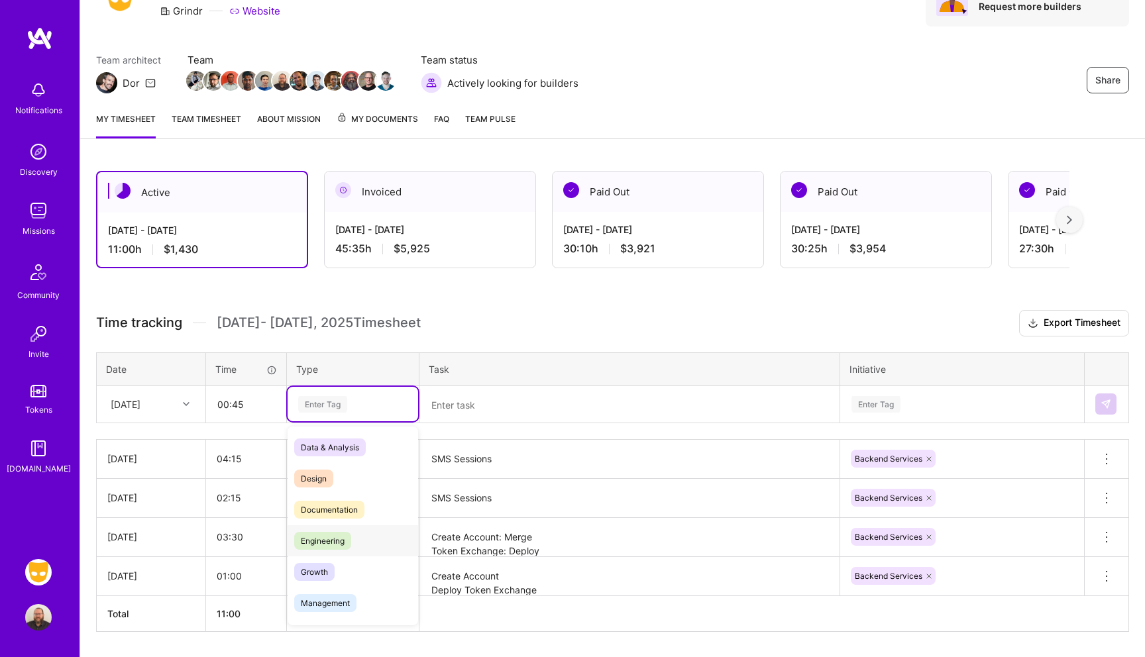
click at [325, 531] on div "Engineering" at bounding box center [353, 540] width 131 height 31
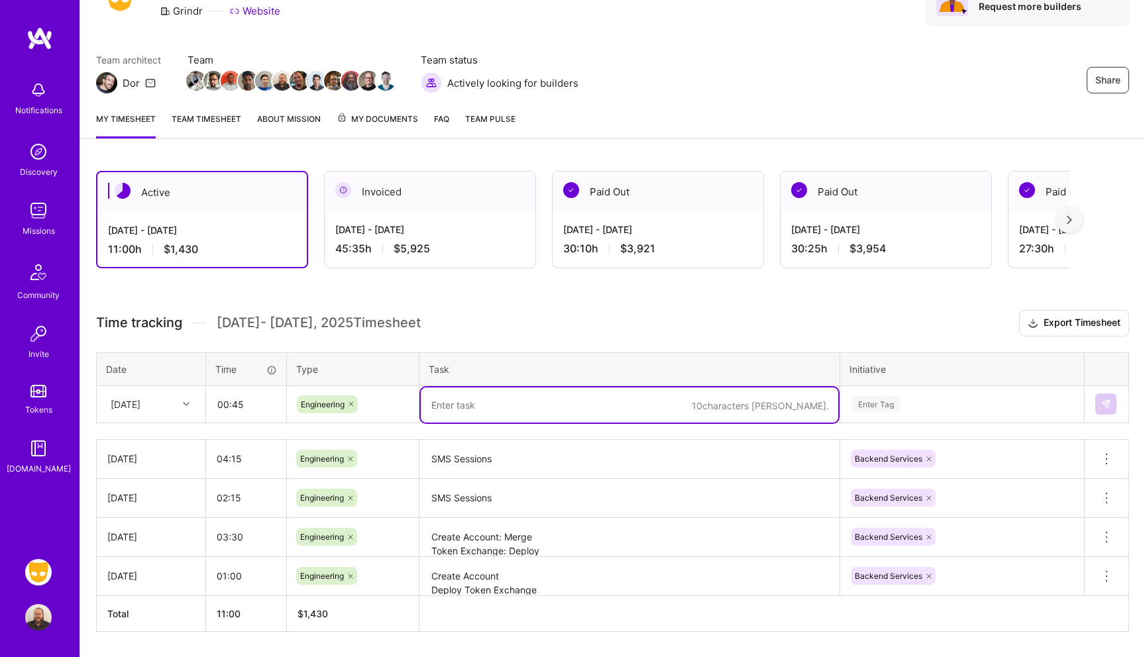
click at [466, 404] on textarea at bounding box center [629, 405] width 417 height 35
type textarea "SMS Sessions"
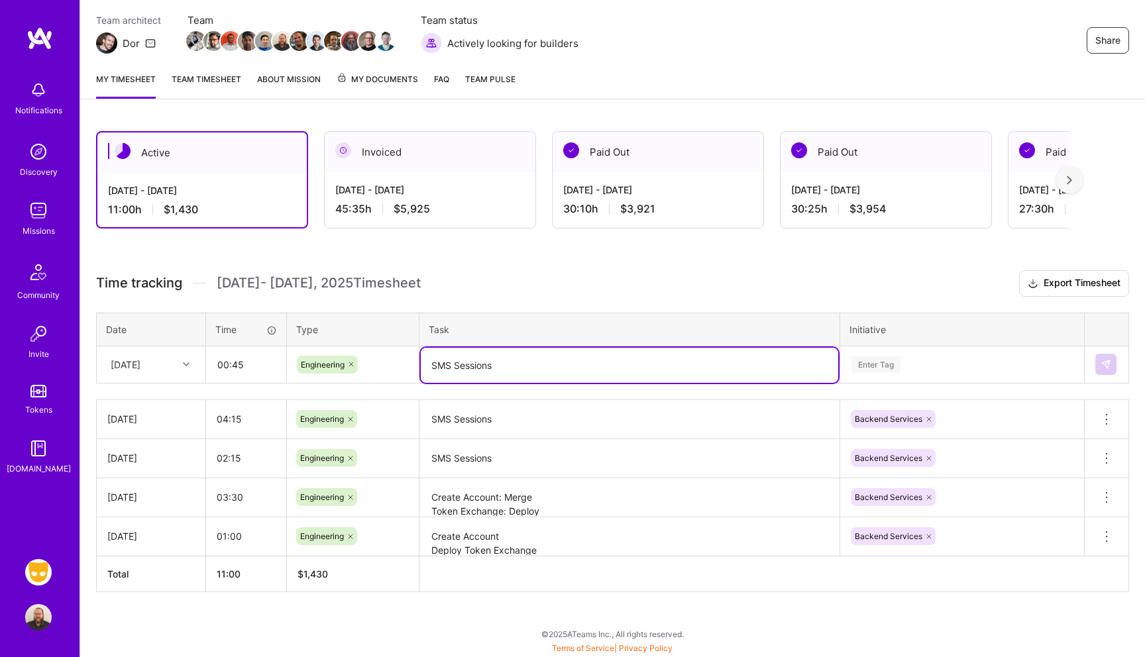
click at [892, 382] on div "Enter Tag" at bounding box center [962, 364] width 242 height 34
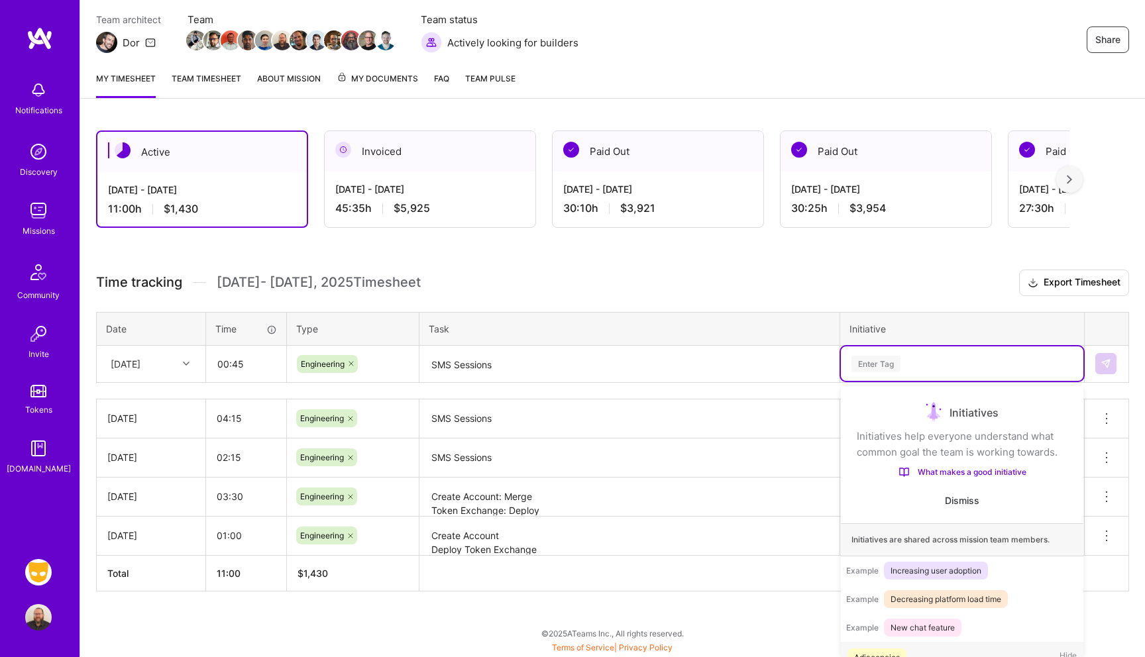
scroll to position [25, 0]
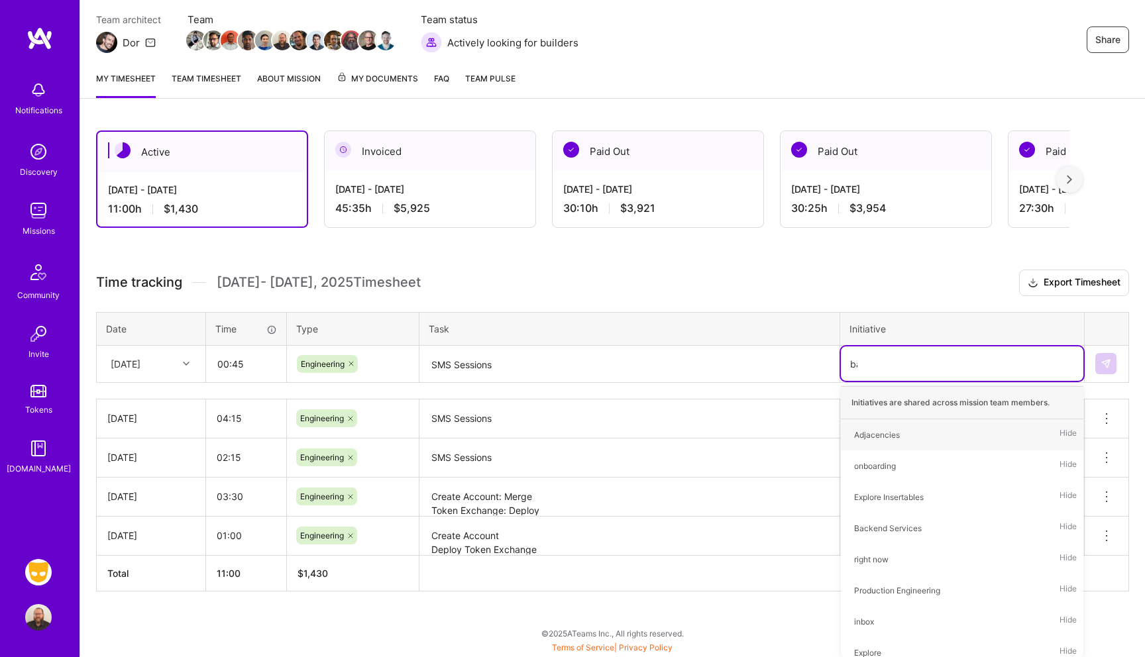
type input "bac"
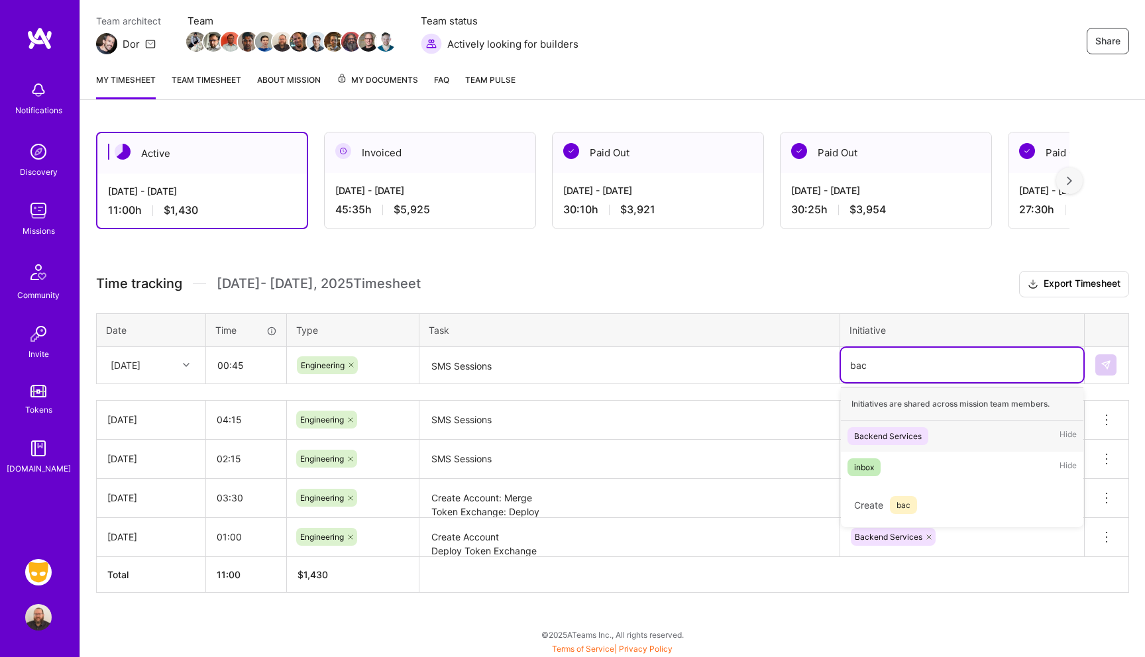
click at [881, 437] on div "Backend Services" at bounding box center [888, 436] width 68 height 14
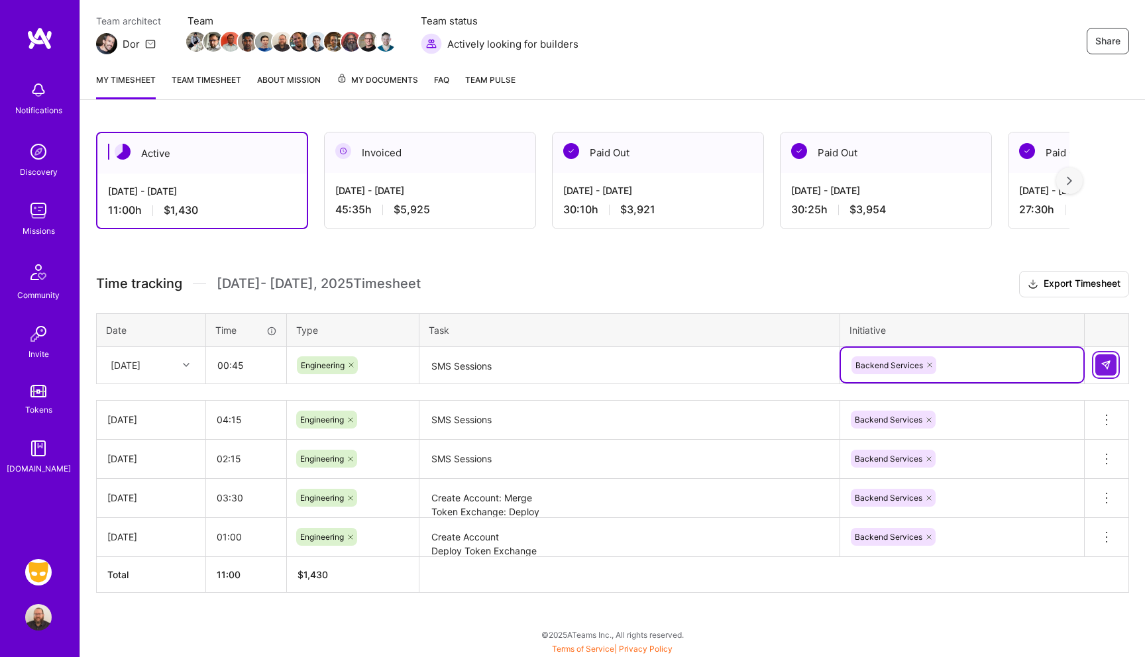
click at [1106, 363] on img at bounding box center [1105, 365] width 11 height 11
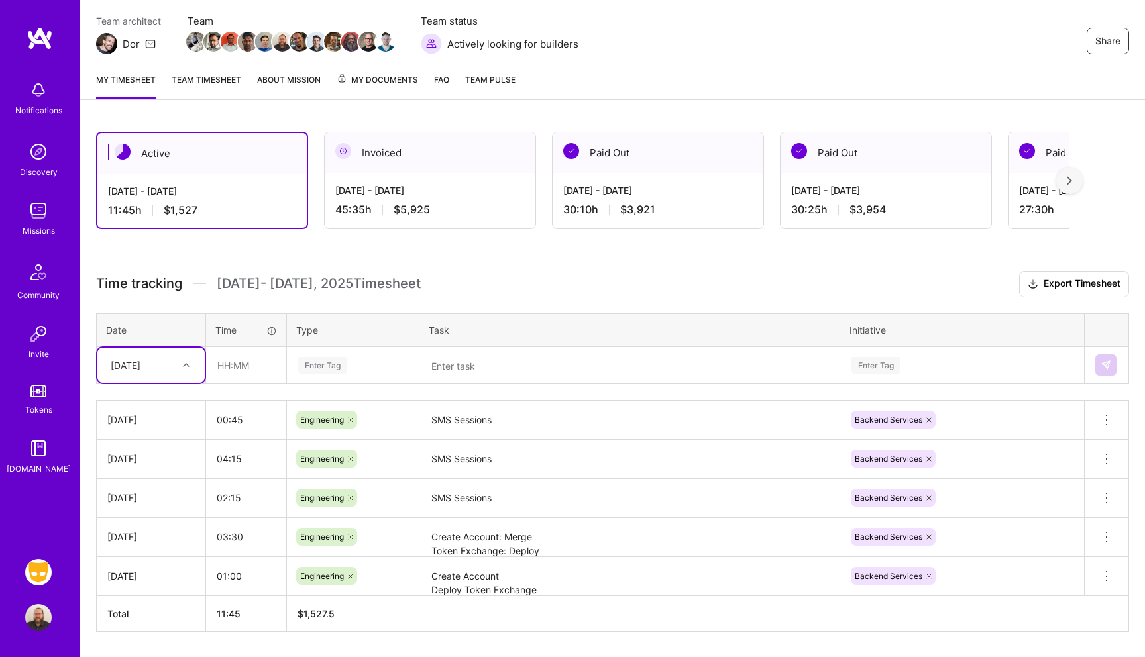
click at [462, 419] on textarea "SMS Sessions" at bounding box center [629, 420] width 417 height 36
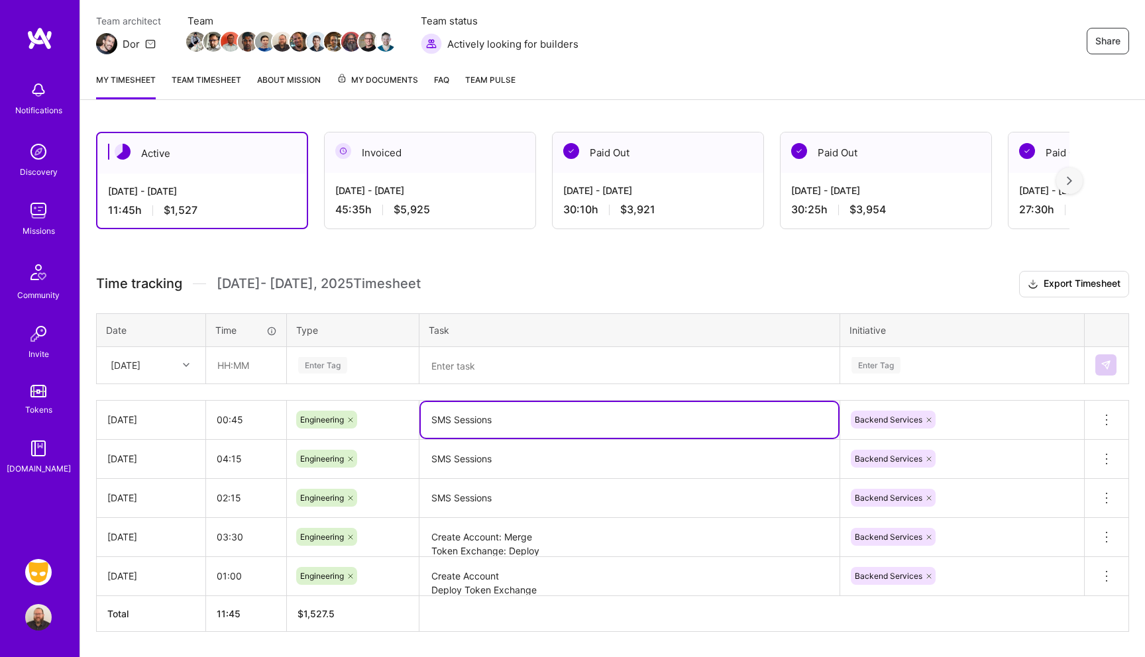
drag, startPoint x: 500, startPoint y: 419, endPoint x: 401, endPoint y: 413, distance: 98.9
click at [401, 413] on tr "[DATE] 00:45 Engineering SMS Sessions Backend Services Delete row" at bounding box center [613, 419] width 1032 height 39
click at [509, 456] on textarea "SMS Sessions" at bounding box center [629, 459] width 417 height 36
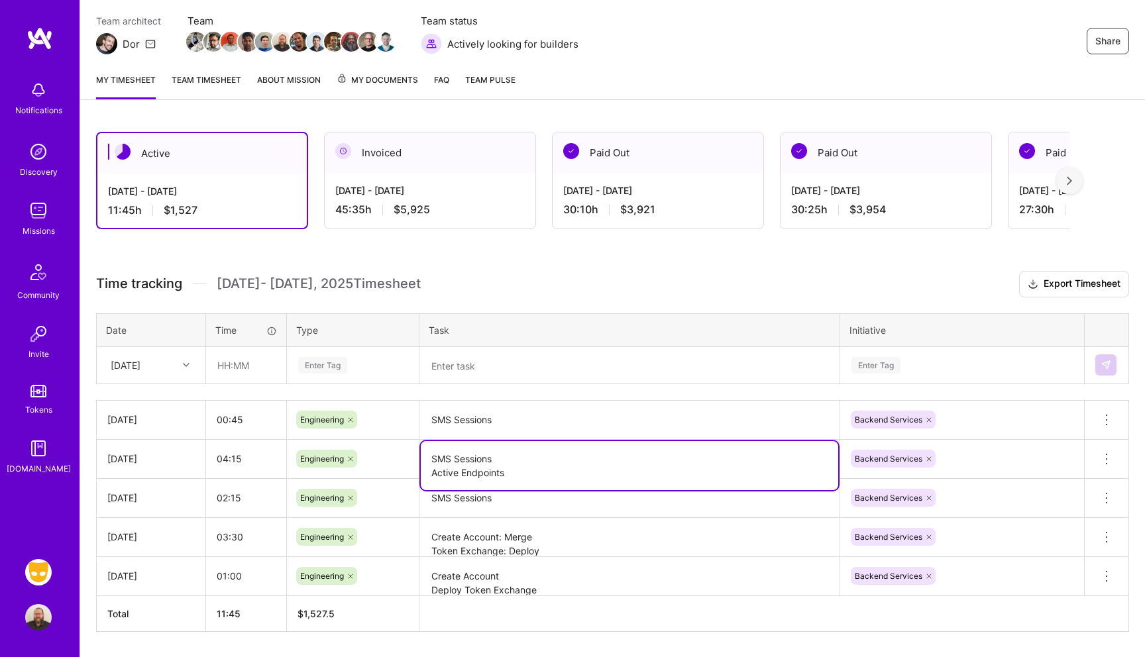
type textarea "SMS Sessions Active Endpoints"
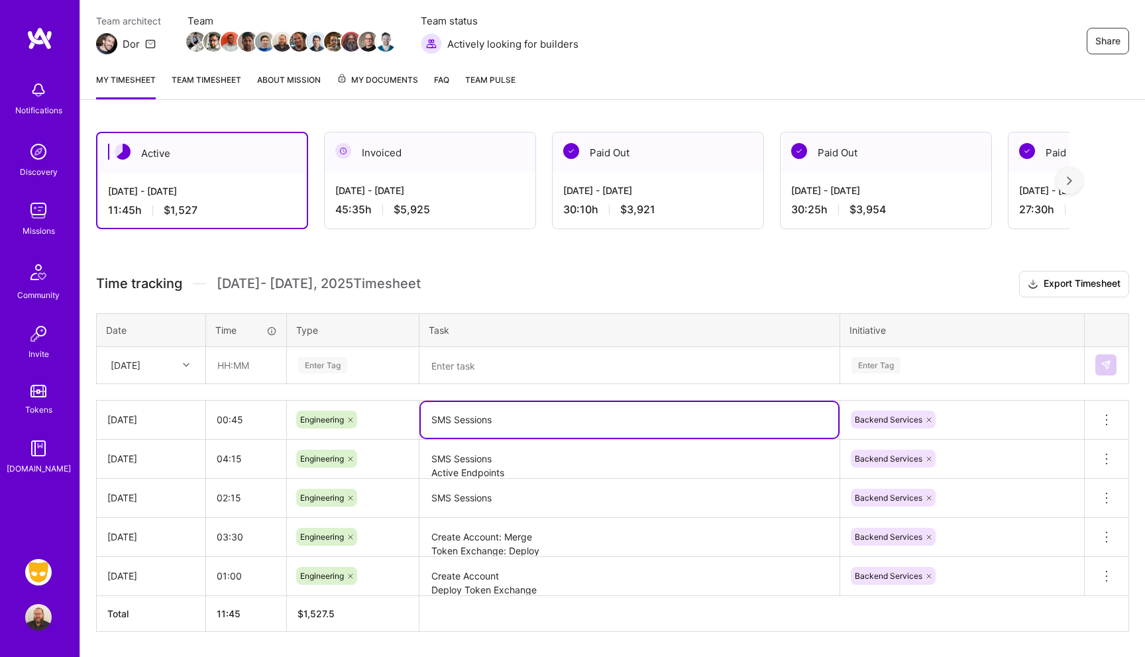
click at [502, 412] on textarea "SMS Sessions" at bounding box center [629, 420] width 417 height 36
type textarea "Active Endpoints"
click at [460, 364] on textarea at bounding box center [629, 365] width 417 height 35
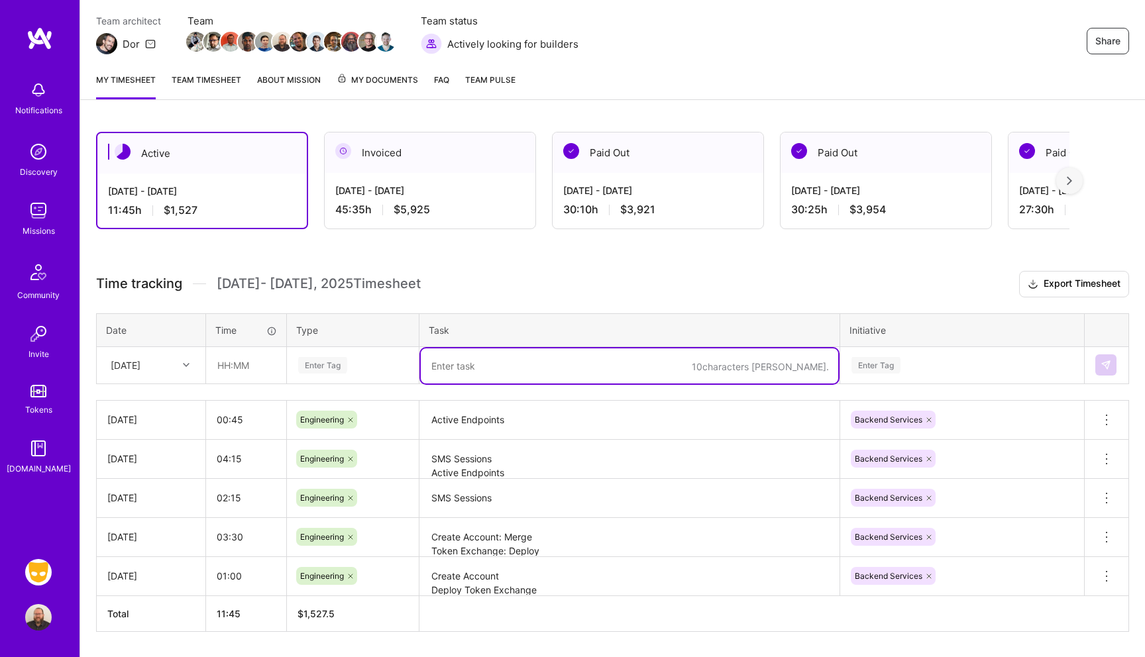
click at [185, 370] on div at bounding box center [188, 364] width 21 height 17
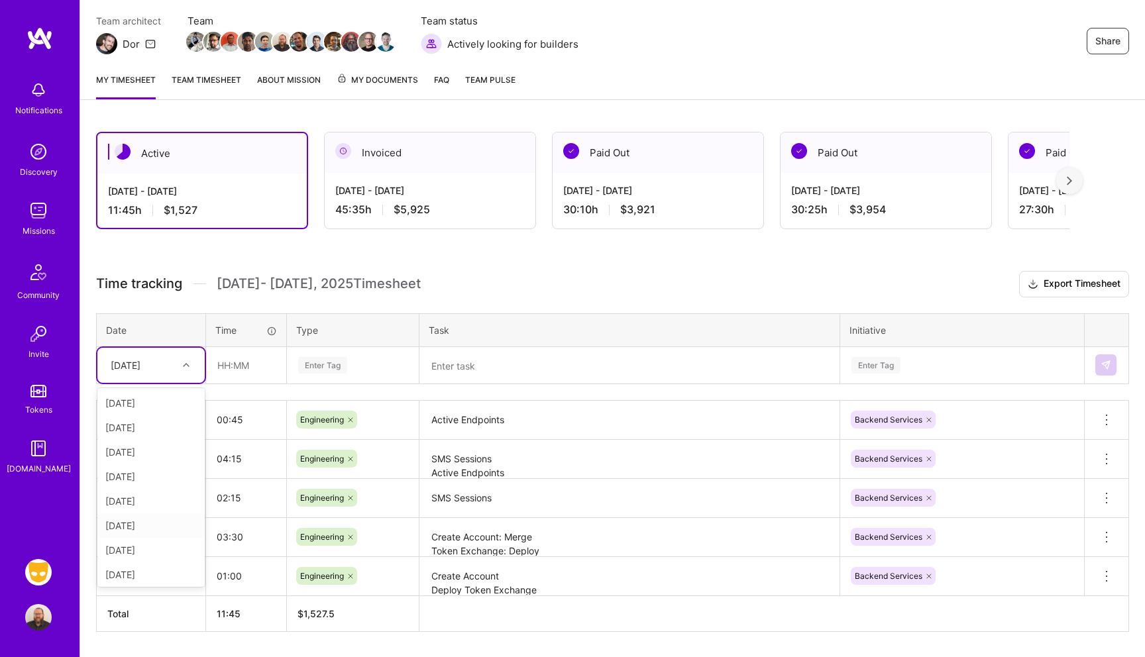
click at [138, 515] on div "[DATE]" at bounding box center [150, 525] width 107 height 25
click at [195, 362] on div at bounding box center [188, 364] width 21 height 17
click at [164, 404] on div "[DATE]" at bounding box center [150, 403] width 107 height 25
click at [237, 364] on input "text" at bounding box center [246, 365] width 79 height 35
type input "02:00"
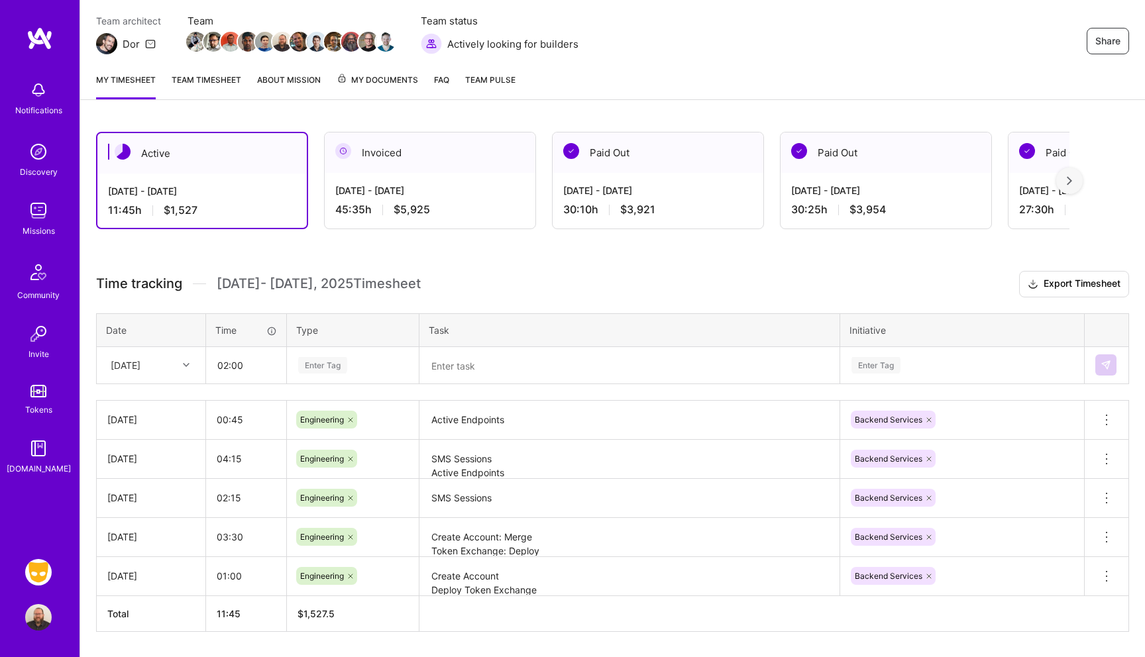
click at [322, 364] on div "Enter Tag" at bounding box center [322, 365] width 49 height 21
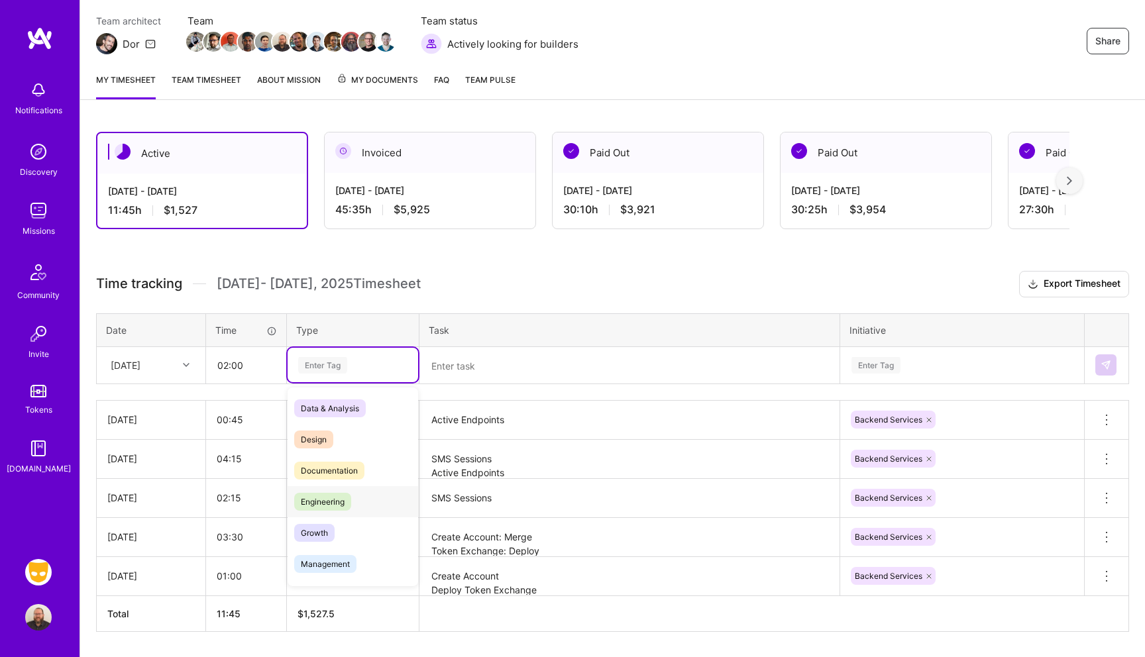
click at [323, 492] on div "Engineering" at bounding box center [353, 501] width 131 height 31
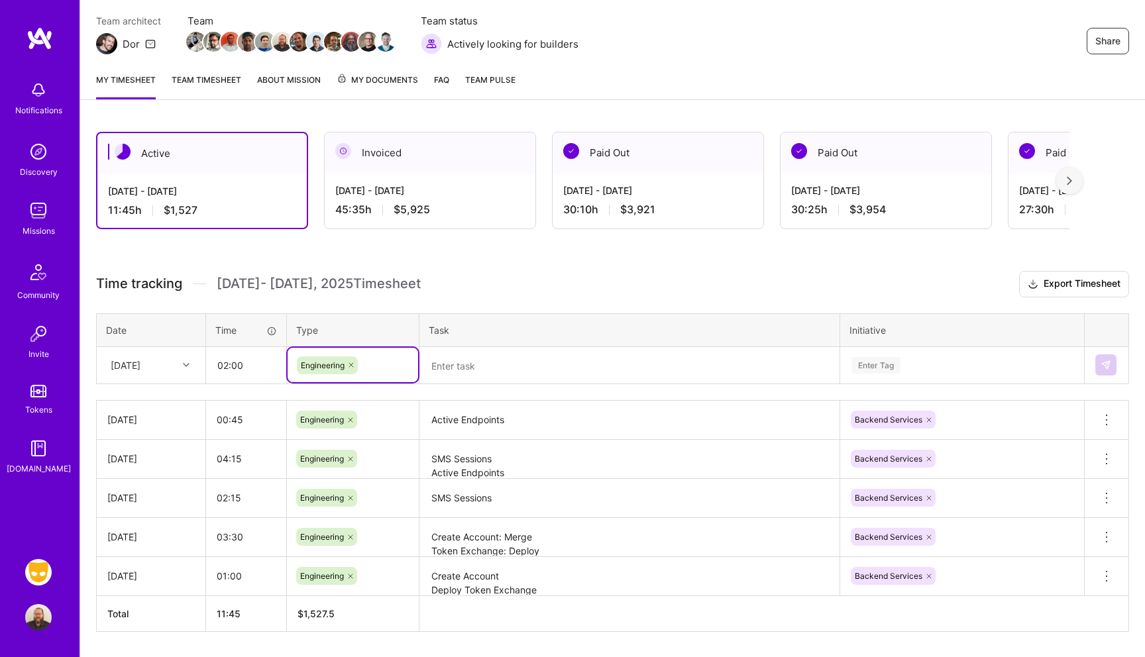
click at [441, 375] on textarea at bounding box center [629, 365] width 417 height 35
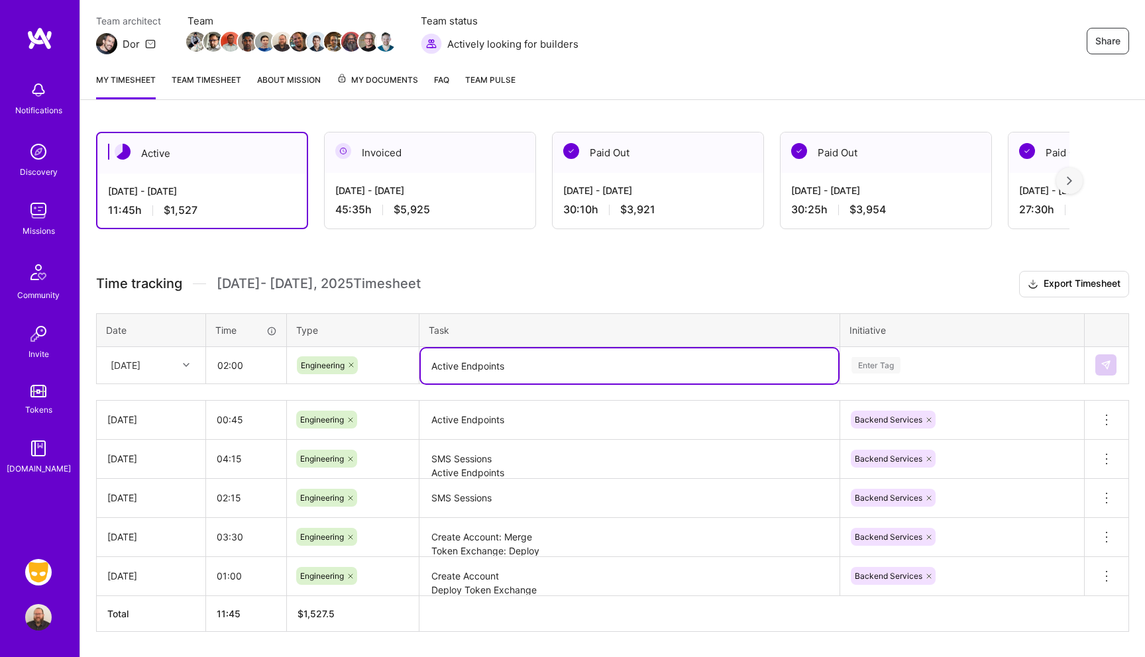
type textarea "Active Endpoints"
click at [503, 464] on textarea "SMS Sessions Active Endpoints" at bounding box center [629, 459] width 417 height 37
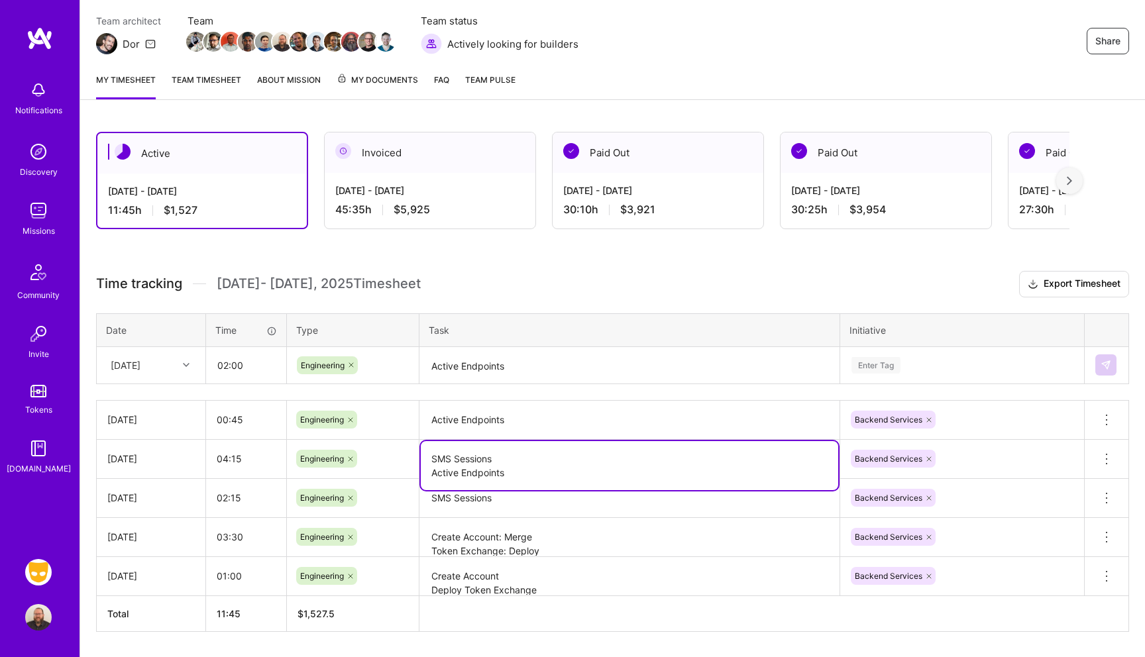
click at [519, 465] on textarea "SMS Sessions Active Endpoints" at bounding box center [629, 465] width 417 height 49
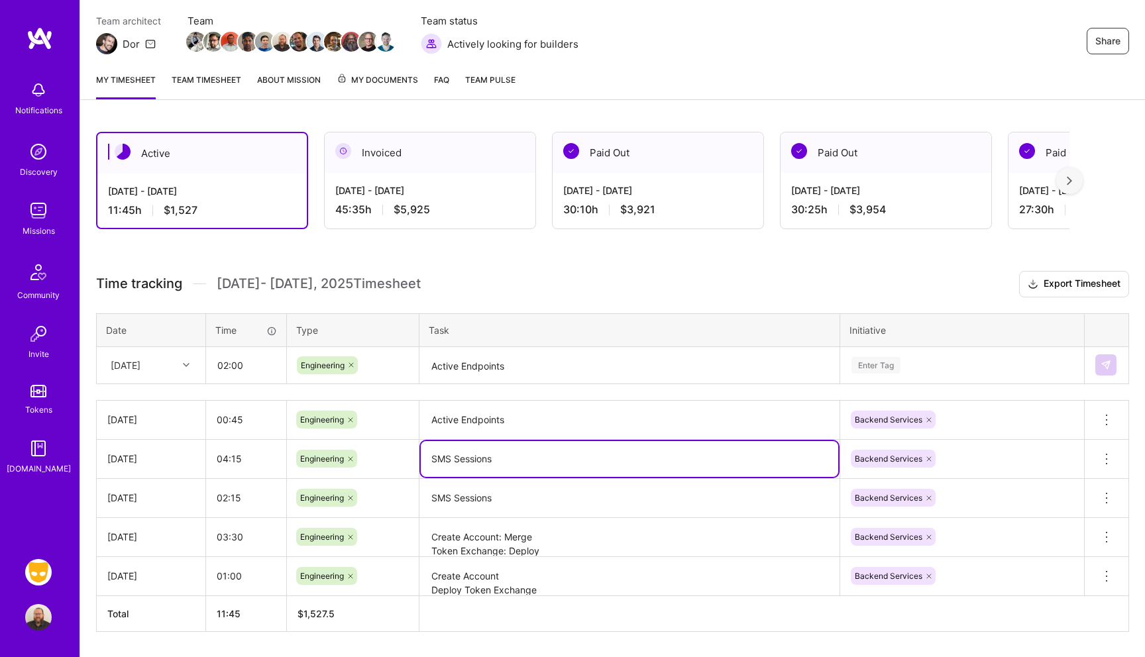
type textarea "SMS Sessions"
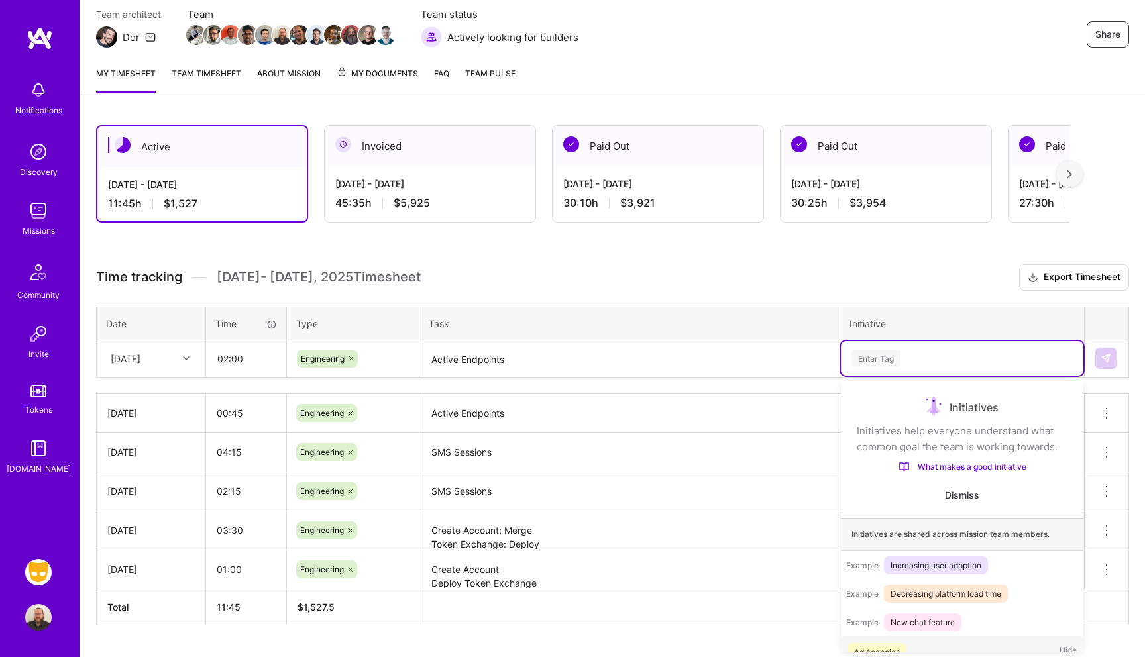
click at [869, 364] on div "Enter Tag" at bounding box center [875, 358] width 49 height 21
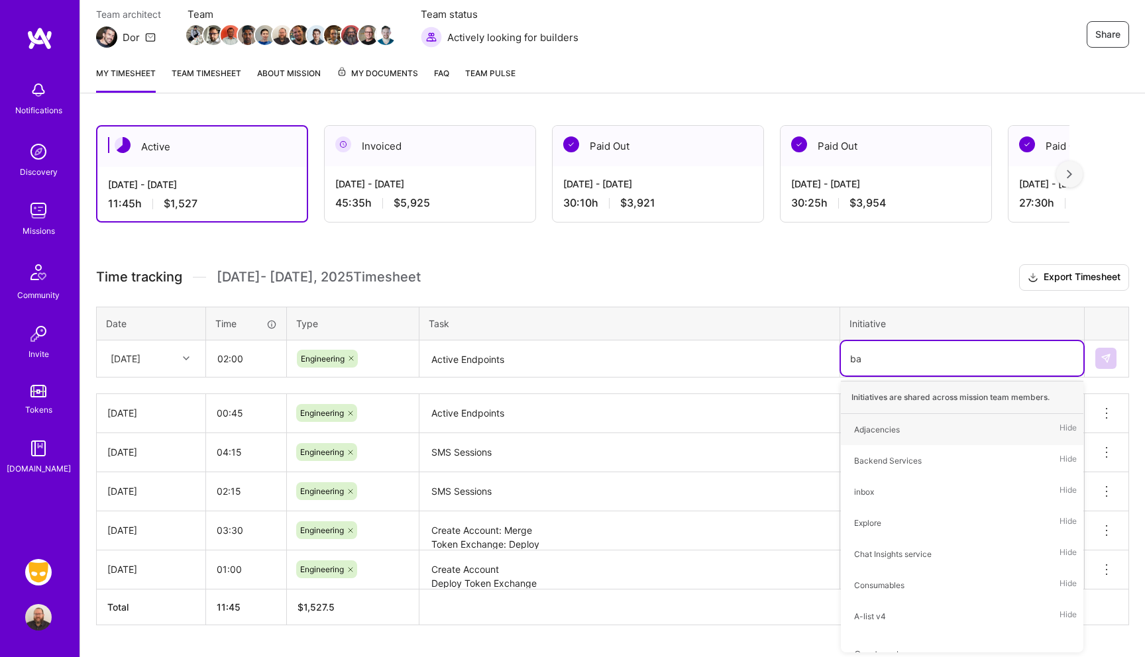
type input "bac"
click at [880, 421] on span "Backend Services" at bounding box center [887, 430] width 81 height 18
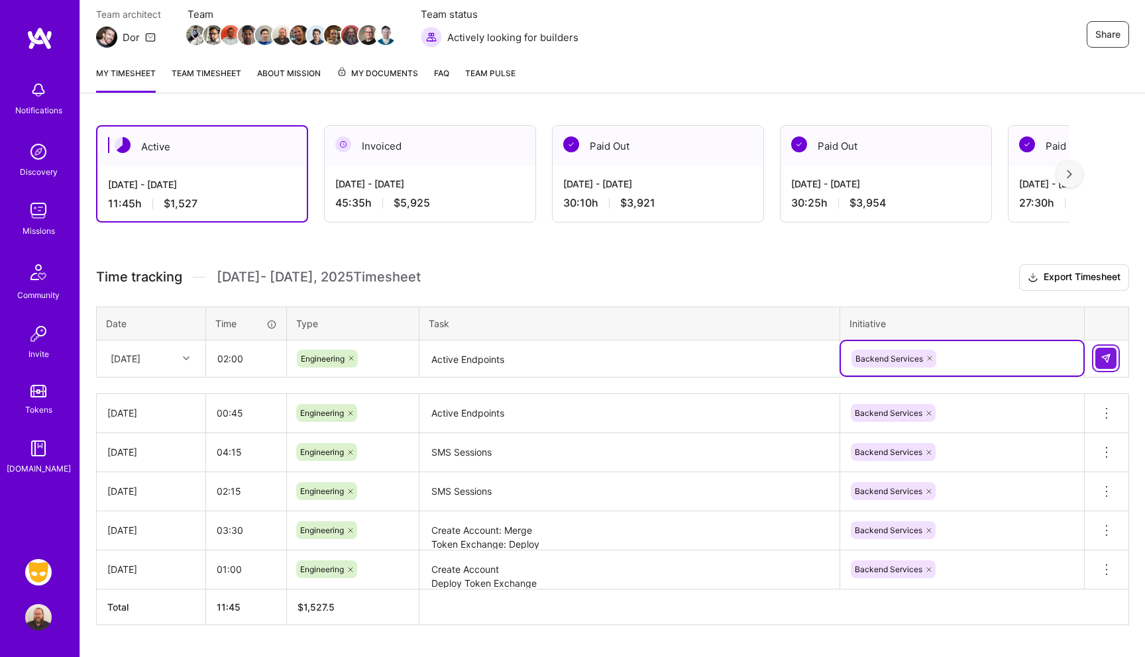
click at [1099, 355] on button at bounding box center [1105, 358] width 21 height 21
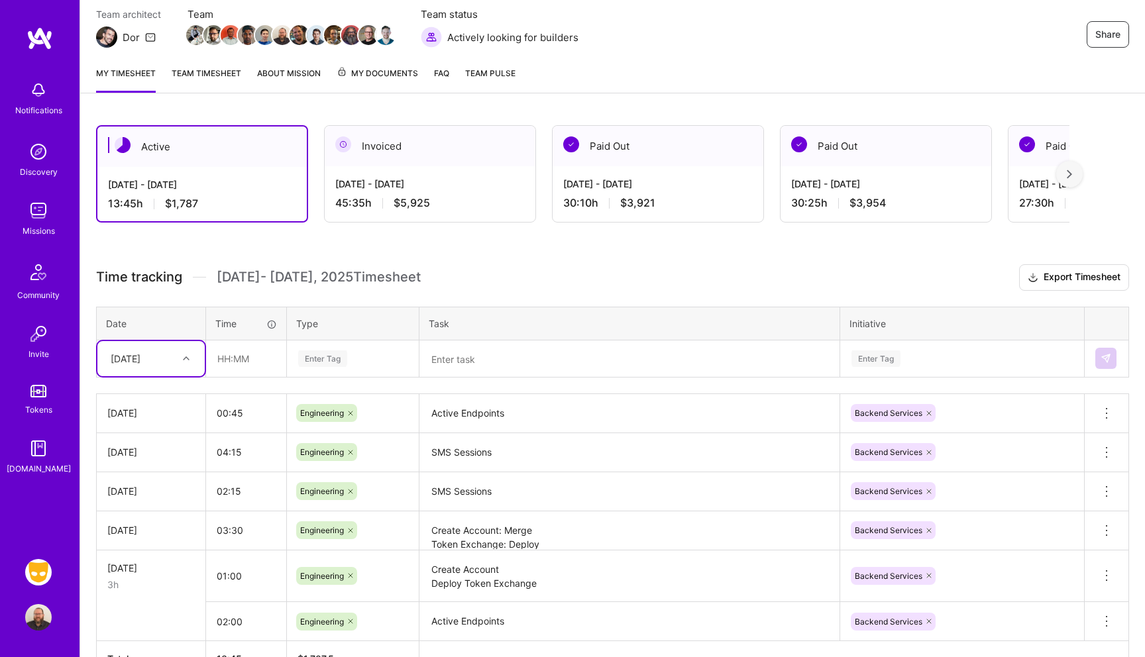
click at [140, 357] on div "[DATE]" at bounding box center [126, 359] width 30 height 14
click at [199, 287] on h3 "Time tracking [DATE] - [DATE] Timesheet Export Timesheet" at bounding box center [612, 277] width 1033 height 26
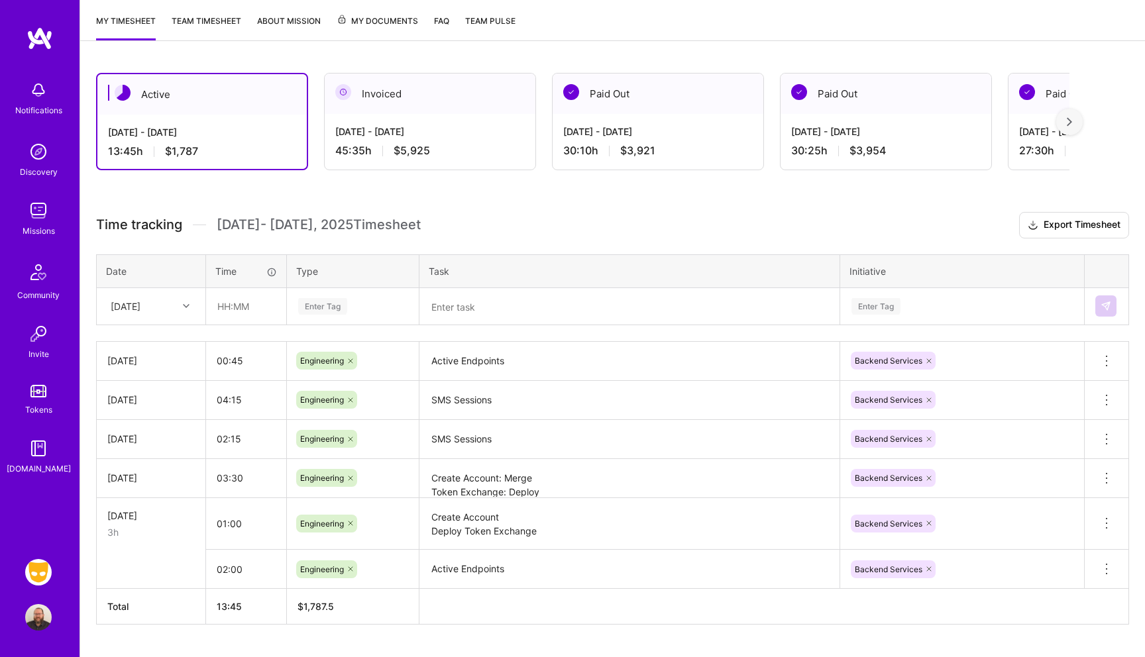
scroll to position [203, 0]
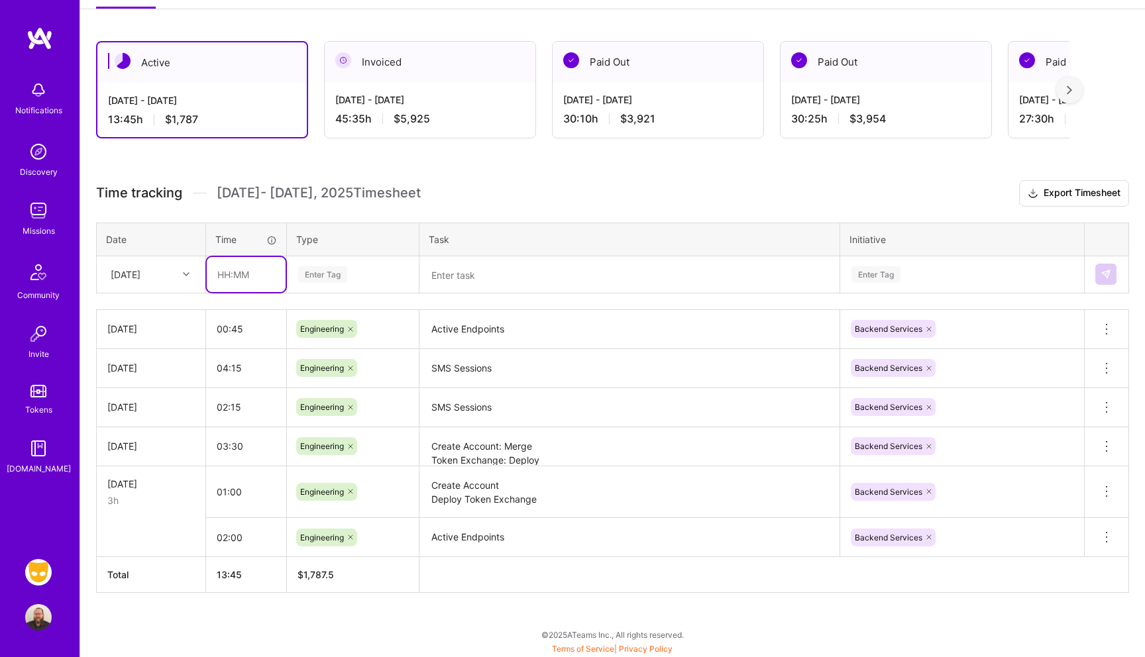
click at [231, 275] on input "text" at bounding box center [246, 274] width 79 height 35
click at [140, 274] on div "[DATE]" at bounding box center [126, 275] width 30 height 14
click at [147, 453] on div "[DATE]" at bounding box center [150, 459] width 107 height 25
click at [249, 281] on input "text" at bounding box center [246, 274] width 79 height 35
type input "02:00"
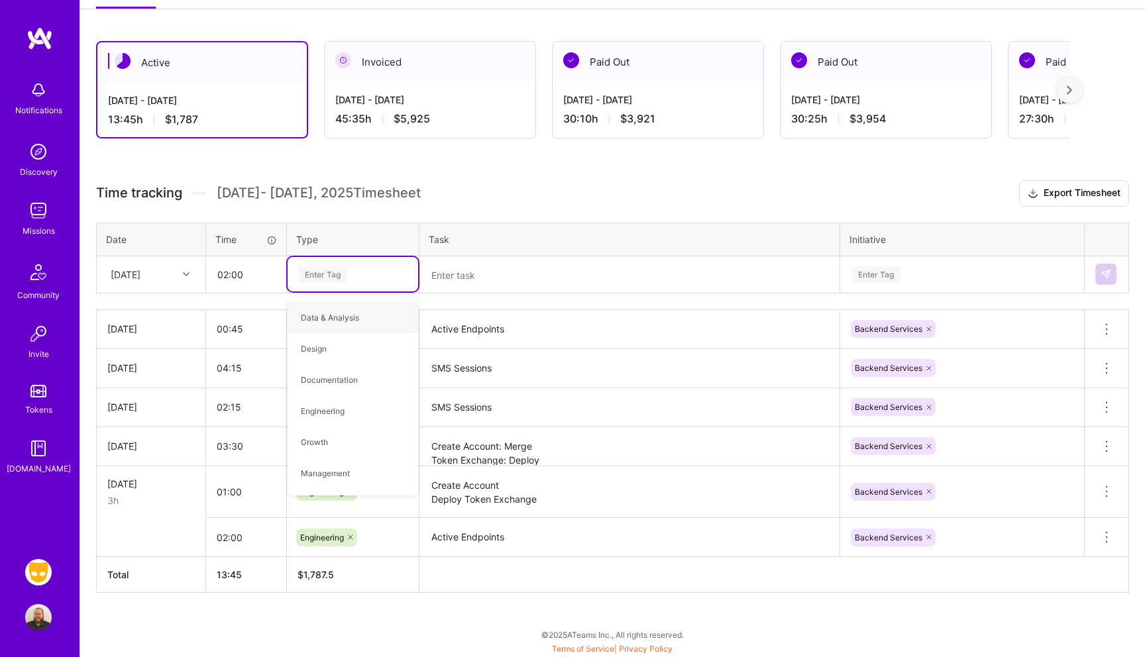
type input "b"
type input "eng"
click at [352, 316] on div "Engineering" at bounding box center [353, 317] width 131 height 31
click at [483, 285] on textarea at bounding box center [629, 275] width 417 height 35
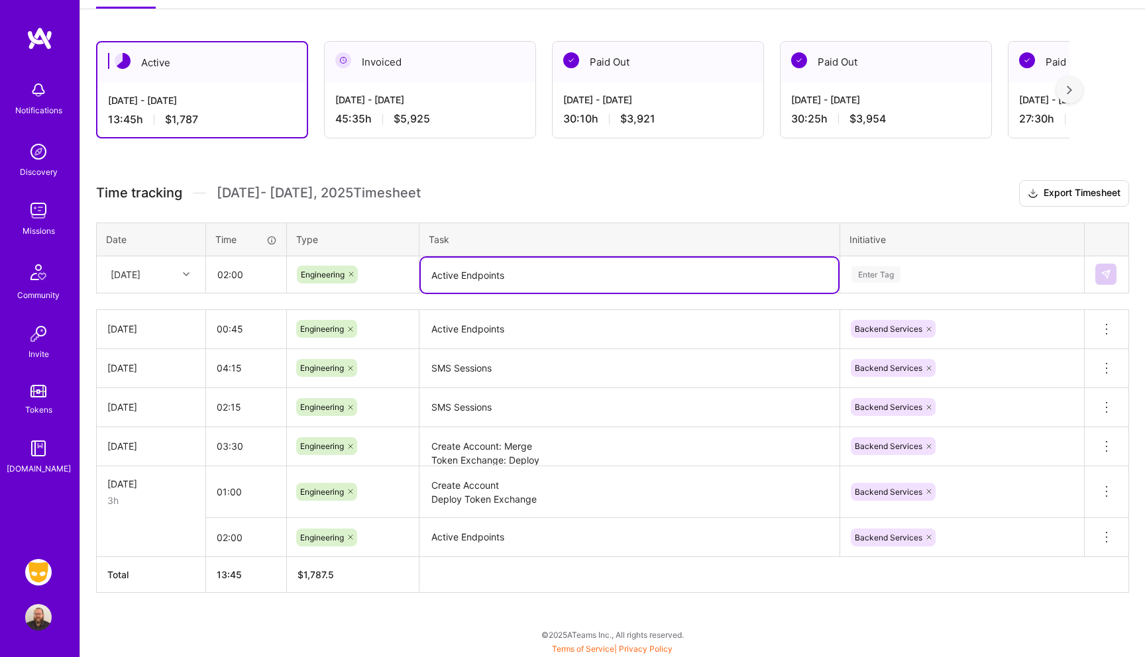
type textarea "Active Endpoints"
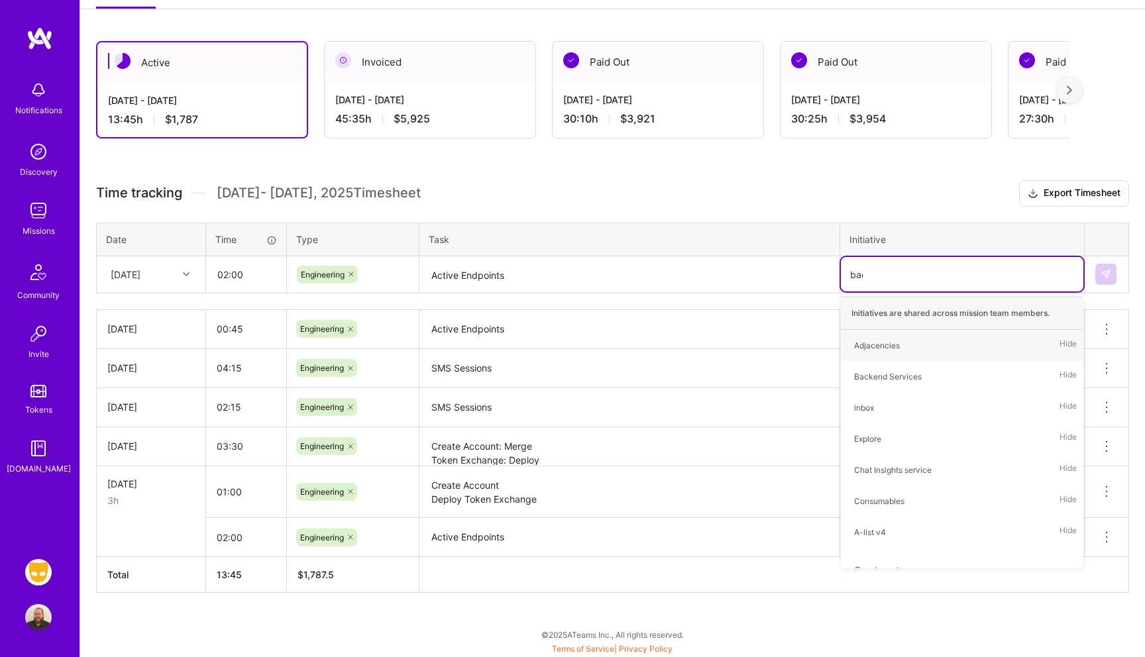
type input "back"
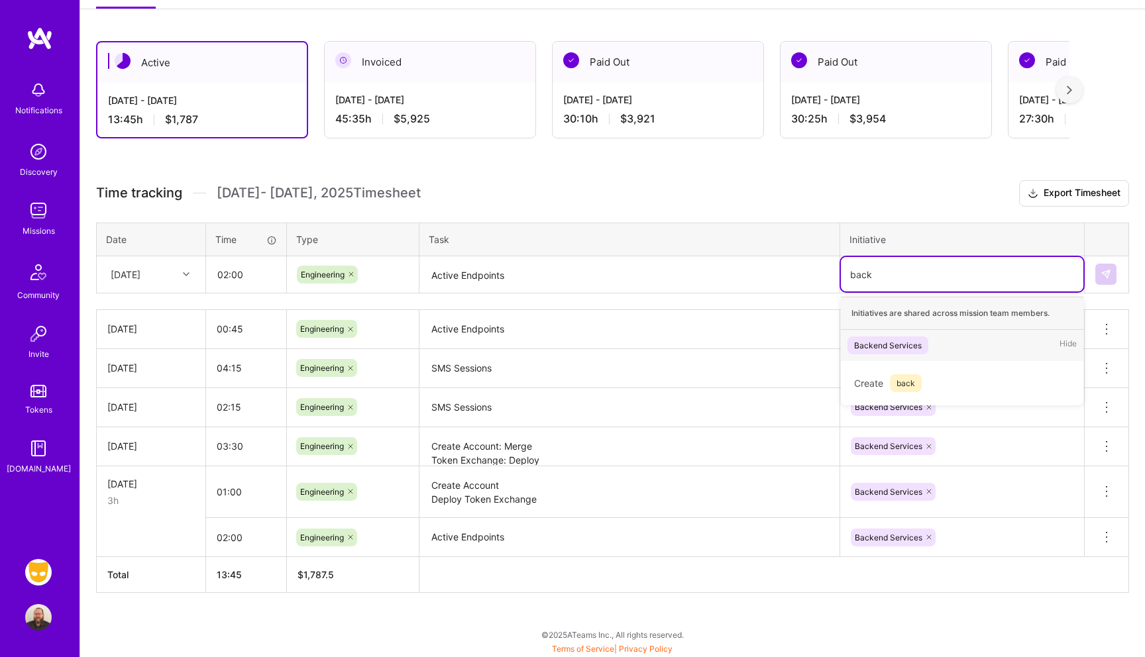
click at [908, 335] on div "Backend Services Hide" at bounding box center [962, 345] width 242 height 31
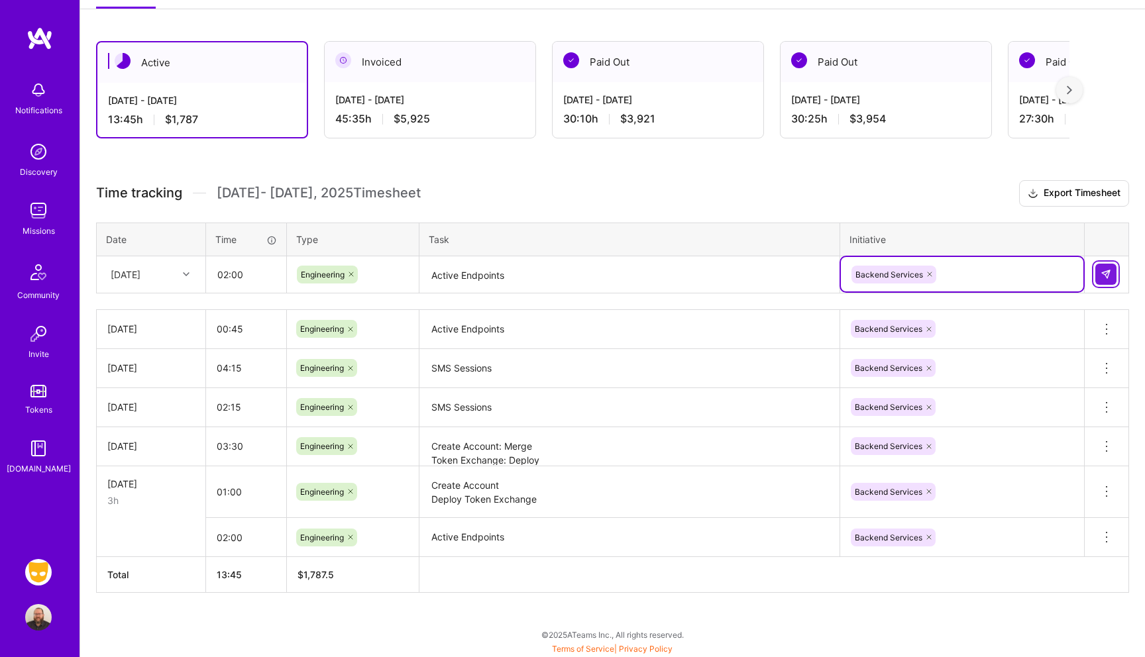
click at [1114, 272] on button at bounding box center [1105, 274] width 21 height 21
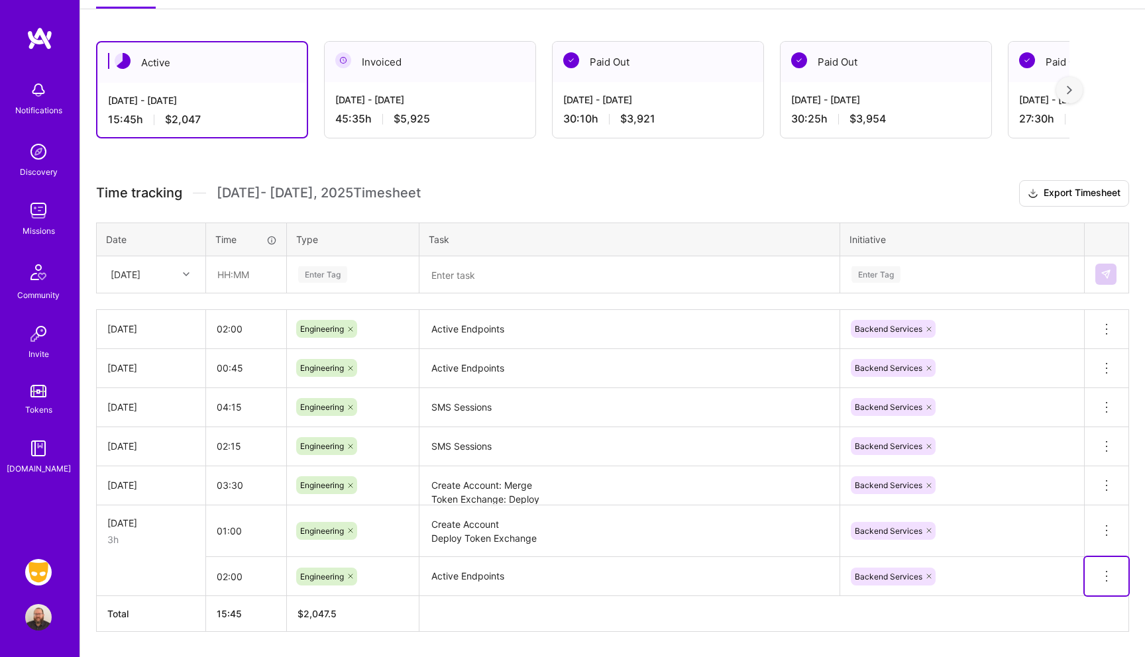
click at [1100, 574] on icon at bounding box center [1106, 576] width 16 height 16
click at [1089, 591] on button "Delete row" at bounding box center [1073, 599] width 69 height 32
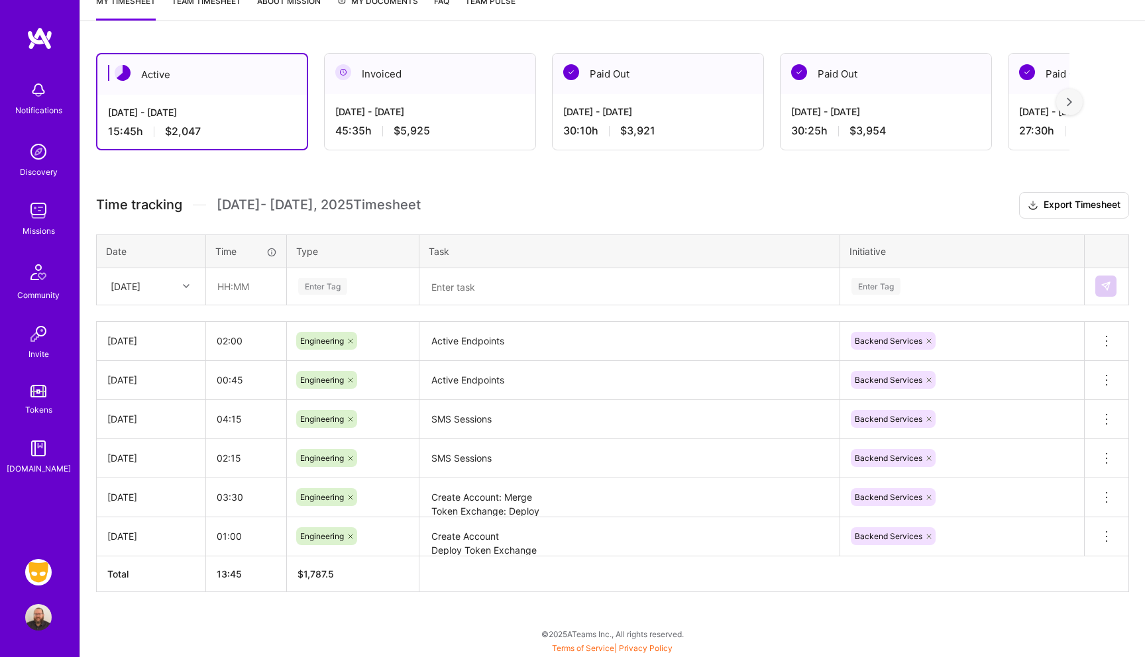
scroll to position [190, 0]
click at [138, 288] on div "[DATE]" at bounding box center [126, 287] width 30 height 14
click at [150, 494] on div "[DATE]" at bounding box center [150, 496] width 107 height 25
click at [243, 290] on input "text" at bounding box center [246, 287] width 79 height 35
click at [219, 280] on input "text" at bounding box center [246, 287] width 79 height 35
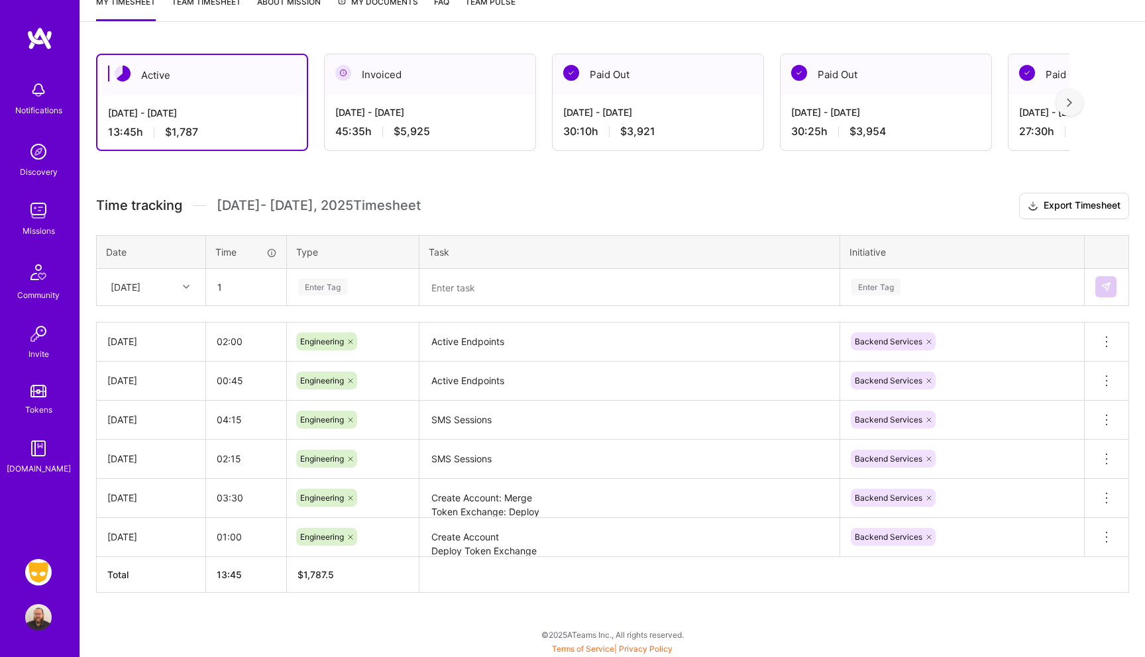
type input "01:00"
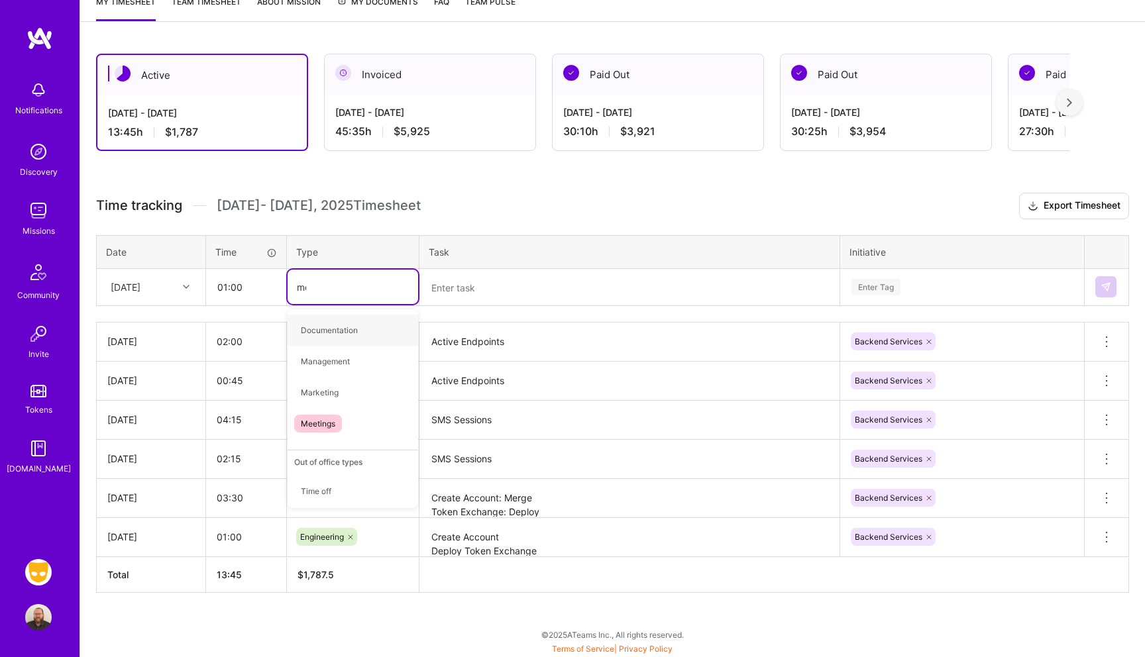
type input "mee"
click at [327, 319] on div "Meetings" at bounding box center [353, 330] width 131 height 31
click at [478, 280] on textarea at bounding box center [629, 287] width 417 height 35
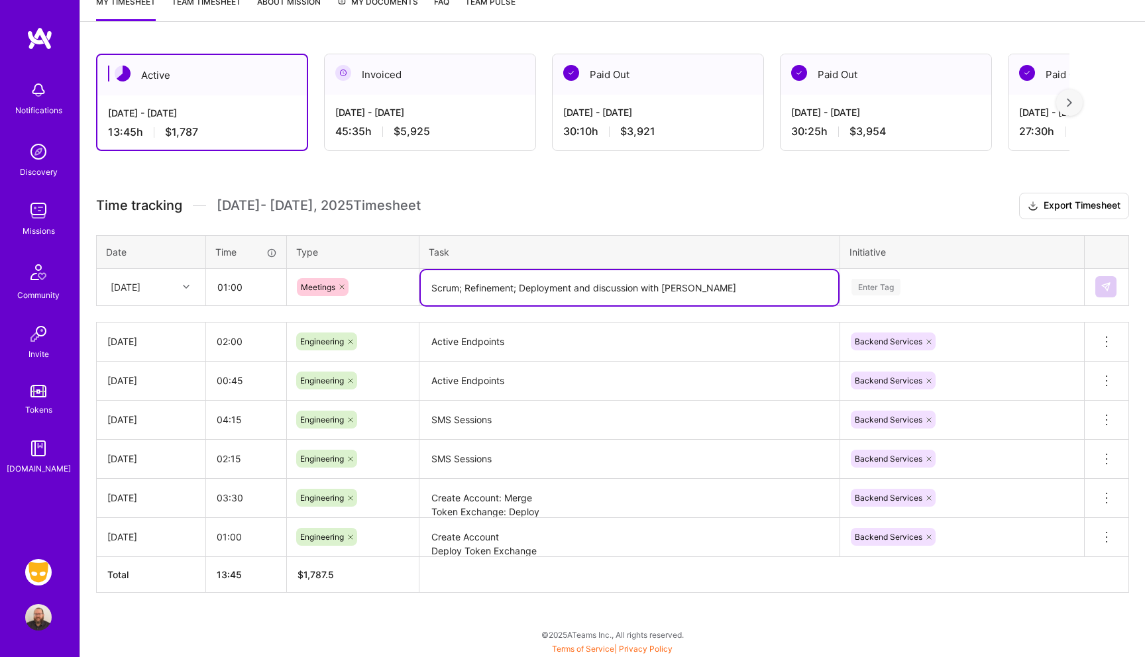
type textarea "Scrum; Refinement; Deployment and discussion with [PERSON_NAME]"
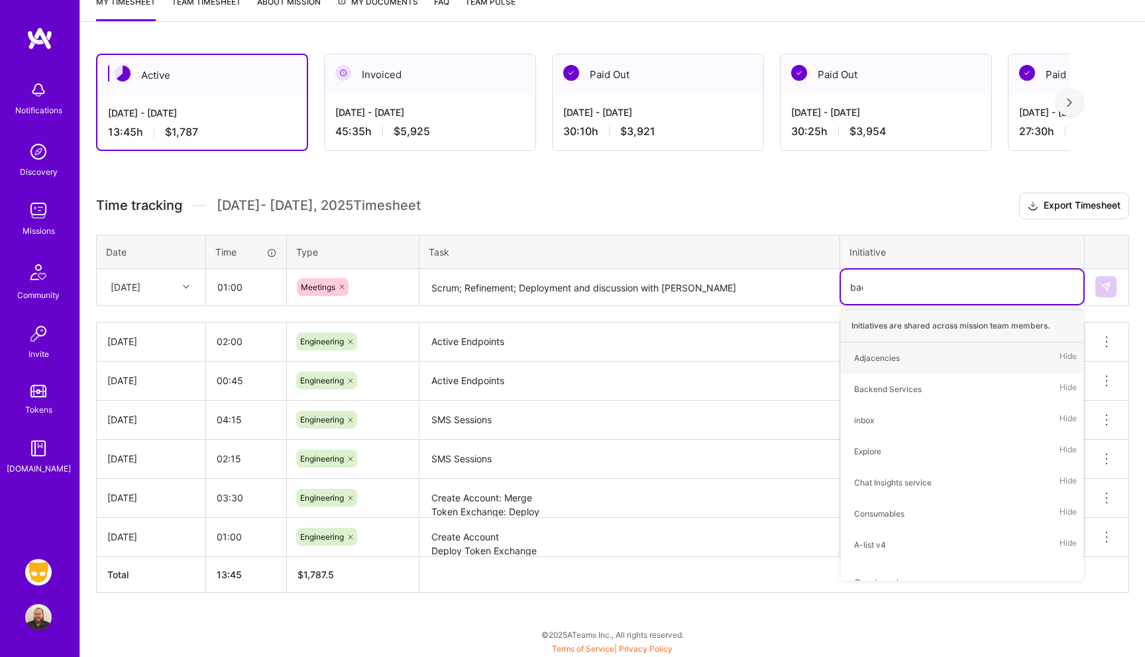
type input "back"
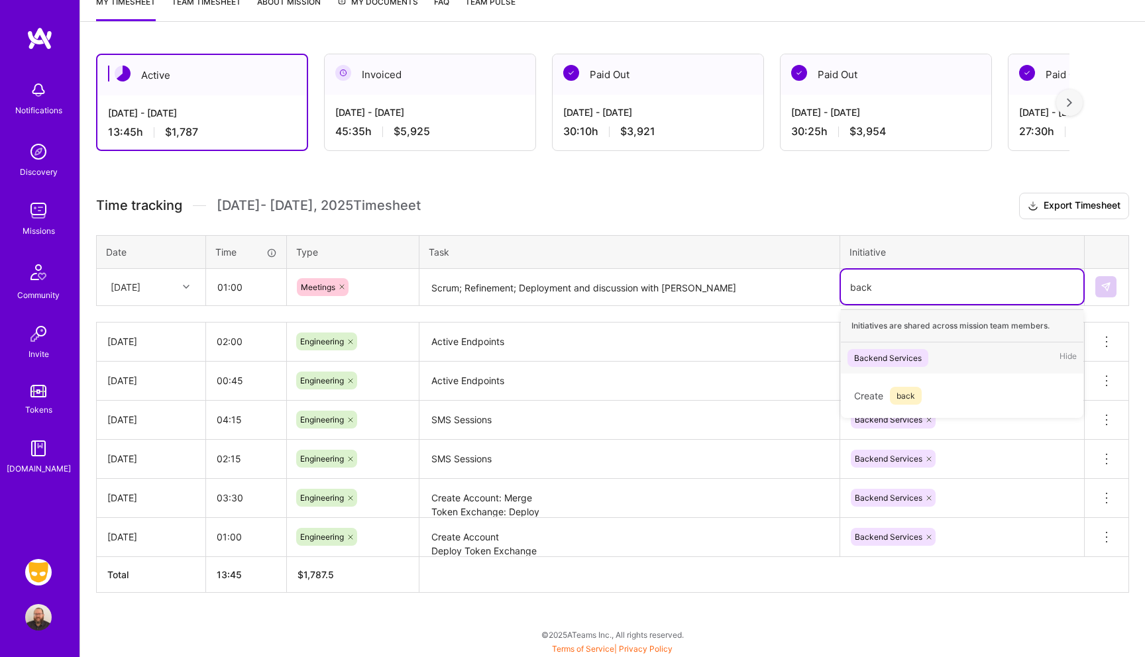
click at [865, 358] on div "Backend Services" at bounding box center [888, 358] width 68 height 14
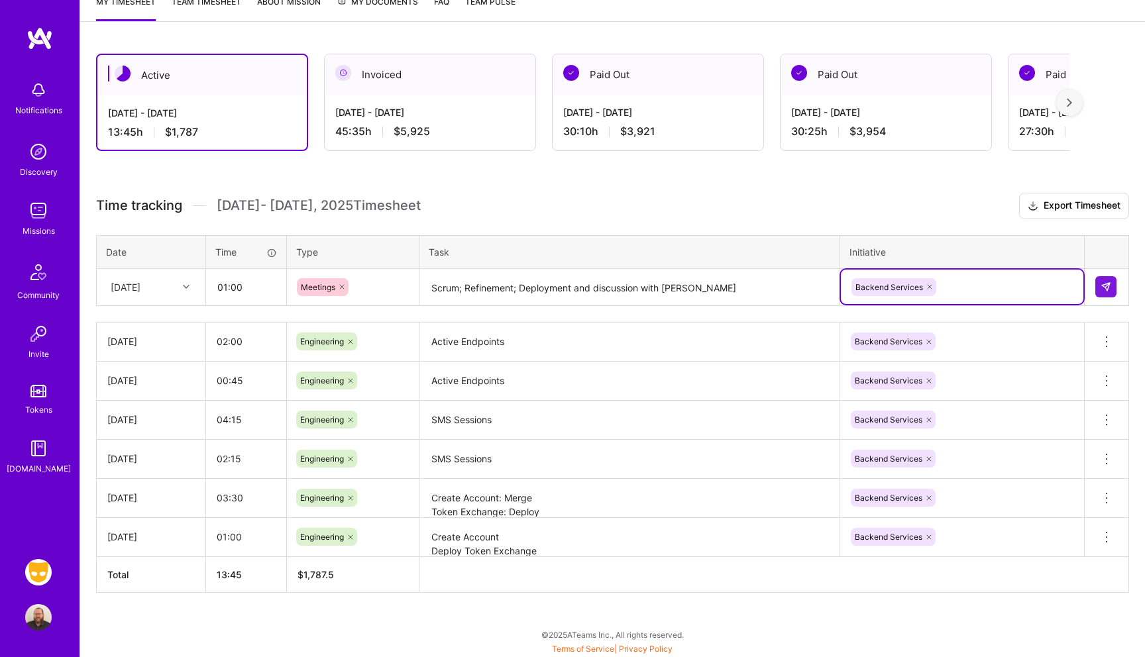
click at [1118, 284] on td at bounding box center [1106, 286] width 44 height 37
click at [1112, 284] on button at bounding box center [1105, 286] width 21 height 21
